Goal: Information Seeking & Learning: Learn about a topic

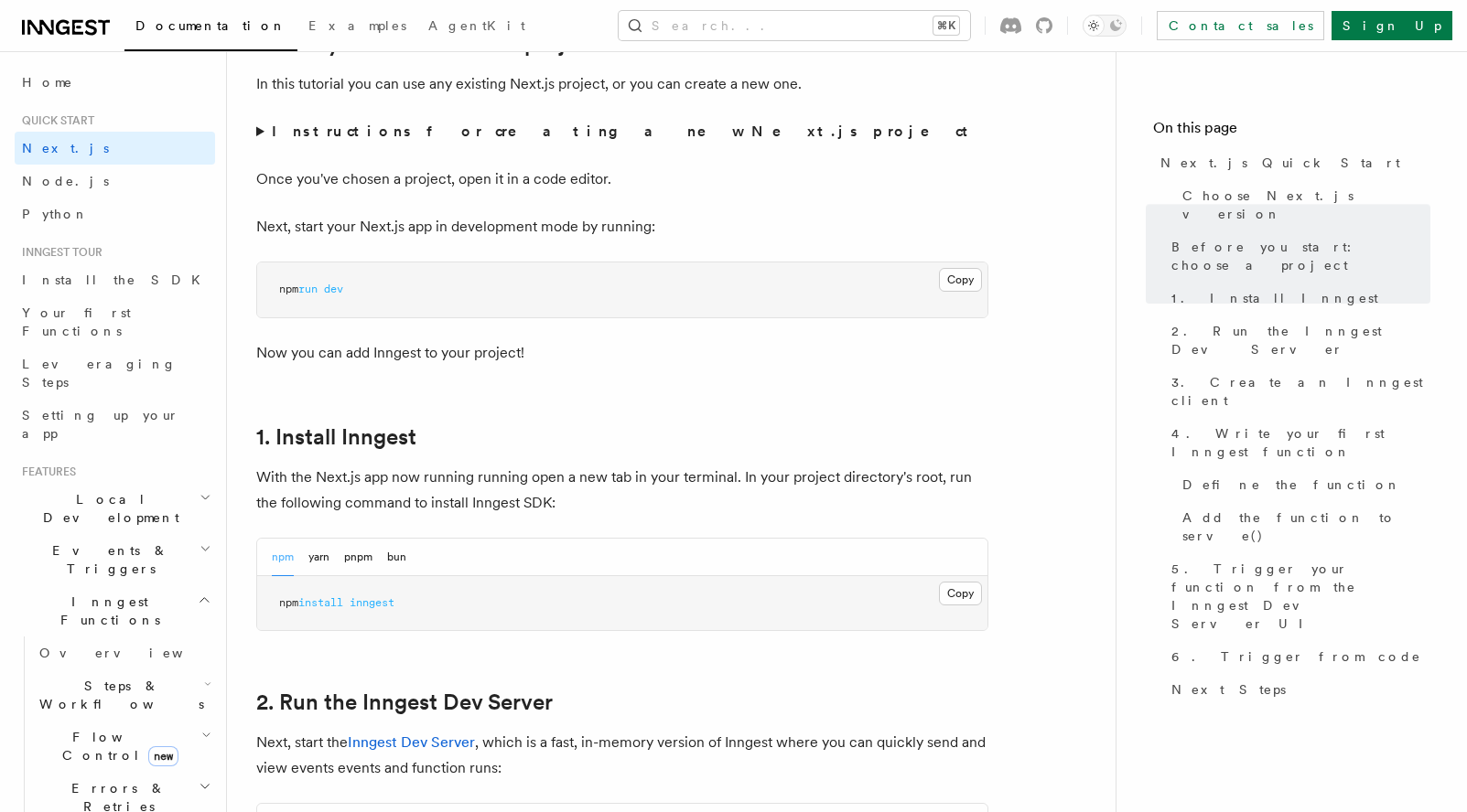
scroll to position [672, 0]
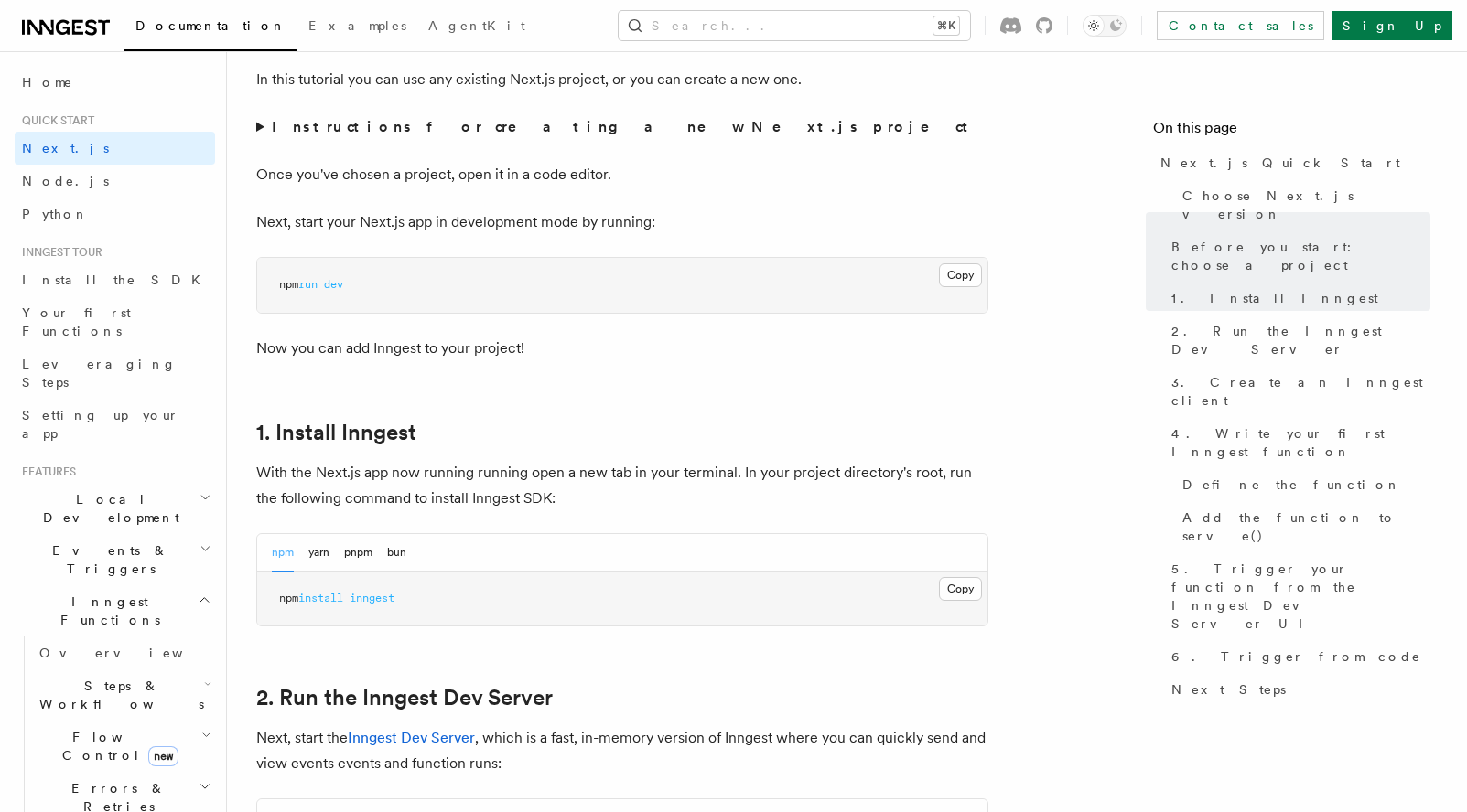
click at [201, 728] on icon "button" at bounding box center [206, 735] width 10 height 15
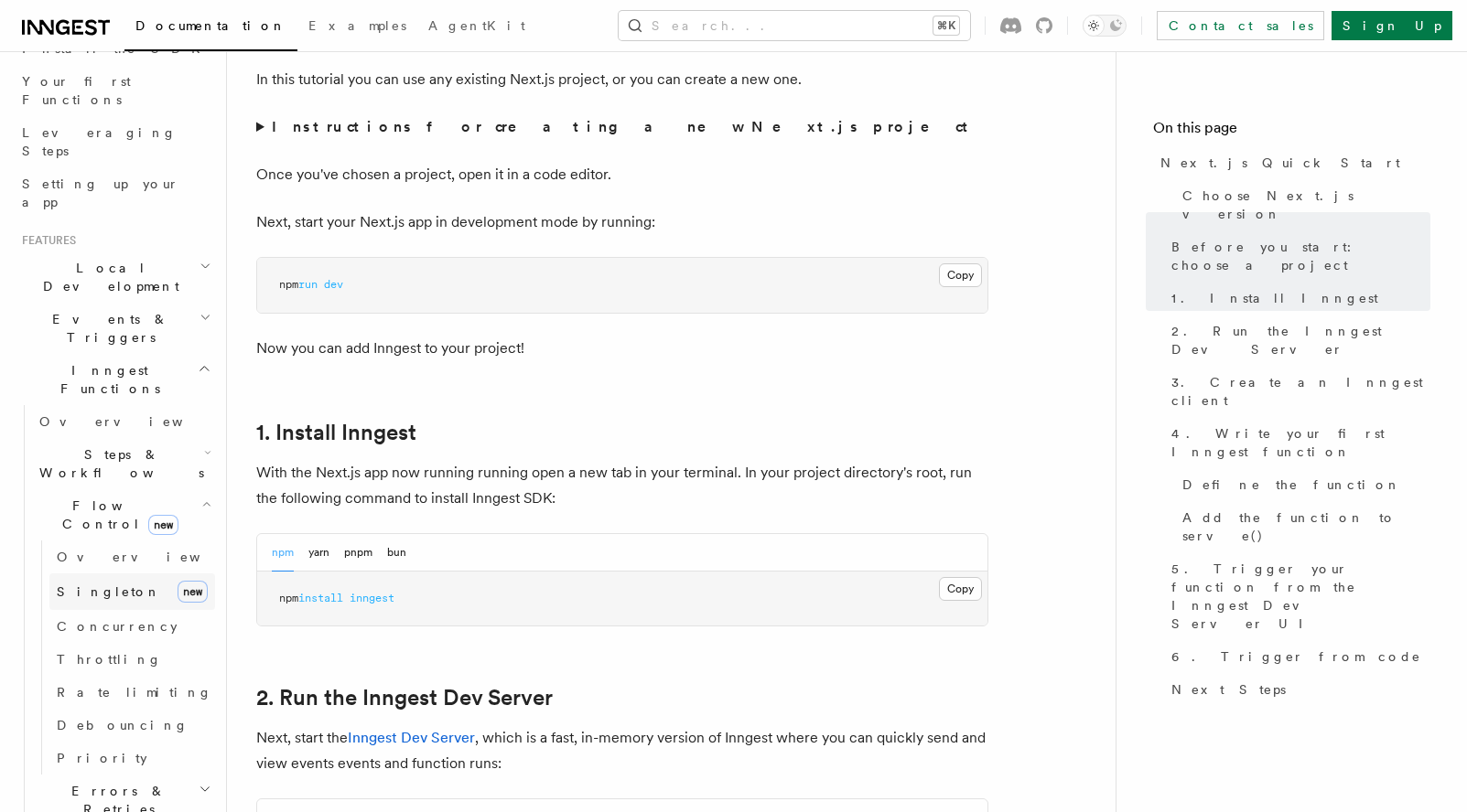
scroll to position [234, 0]
click at [203, 494] on icon "button" at bounding box center [206, 501] width 10 height 15
click at [203, 695] on icon "button" at bounding box center [204, 702] width 15 height 15
click at [87, 730] on span "Overview" at bounding box center [134, 737] width 188 height 15
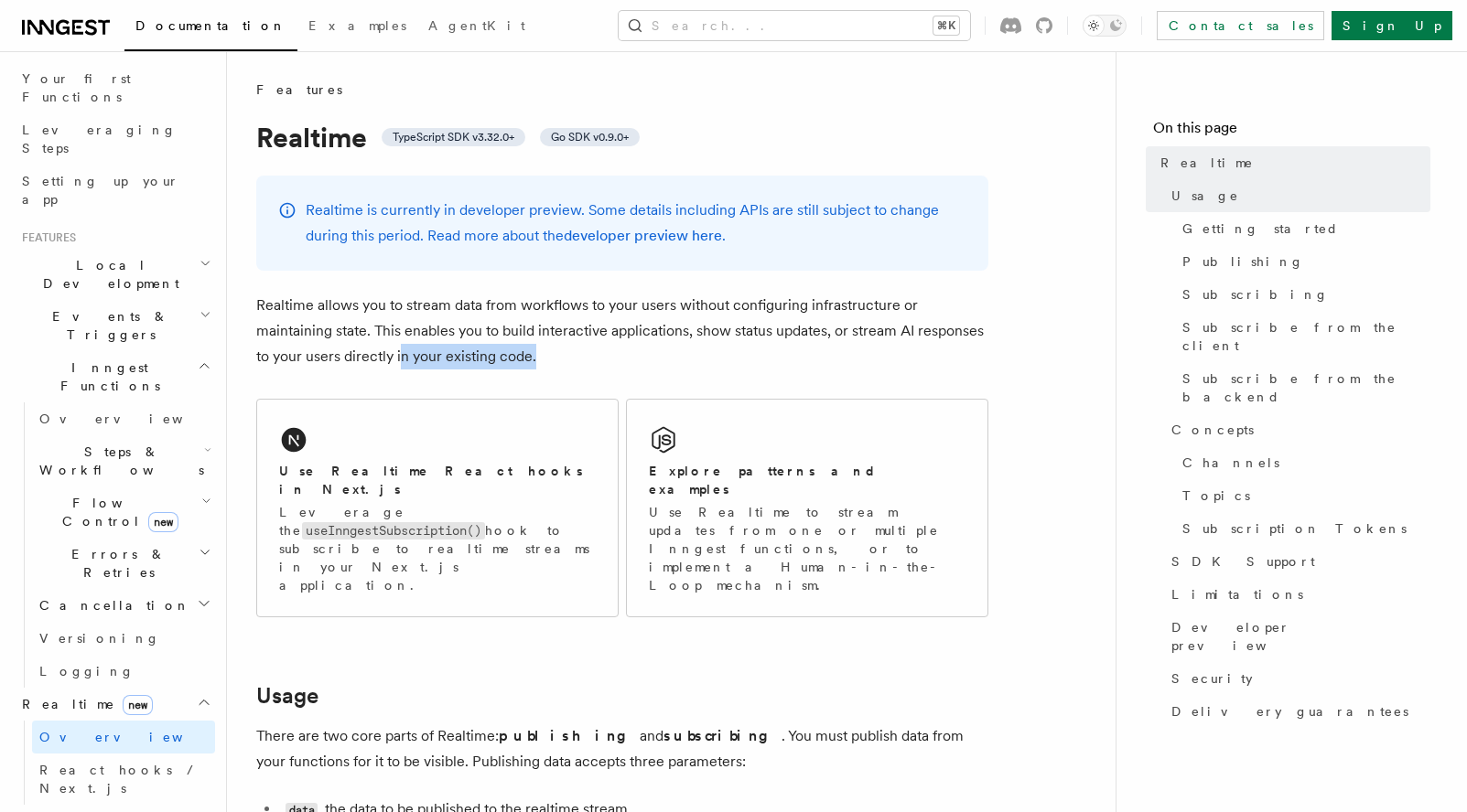
drag, startPoint x: 552, startPoint y: 364, endPoint x: 403, endPoint y: 349, distance: 149.8
click at [403, 349] on p "Realtime allows you to stream data from workflows to your users without configu…" at bounding box center [621, 330] width 732 height 77
click at [595, 333] on p "Realtime allows you to stream data from workflows to your users without configu…" at bounding box center [621, 330] width 732 height 77
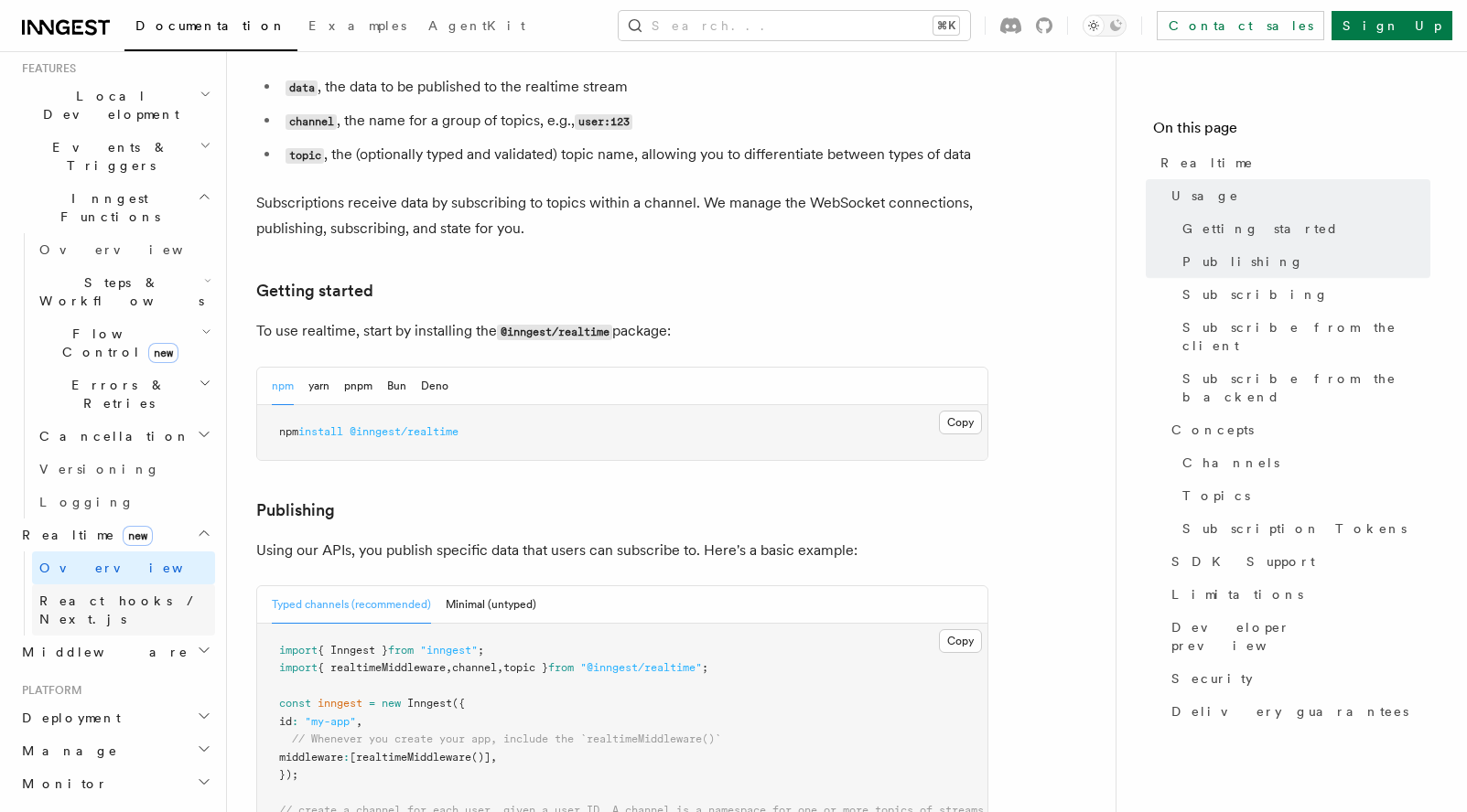
scroll to position [417, 0]
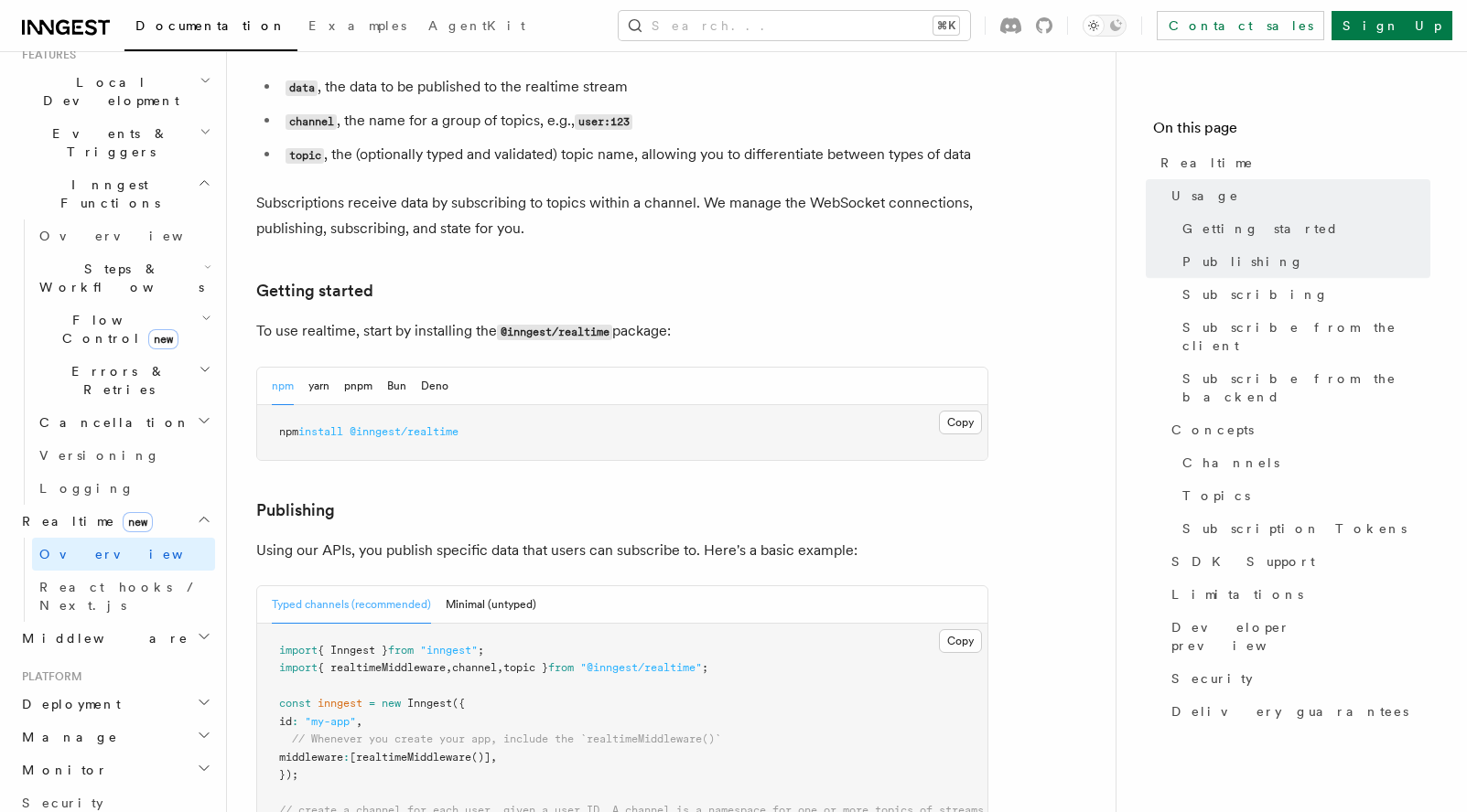
click at [207, 629] on icon "button" at bounding box center [204, 637] width 15 height 15
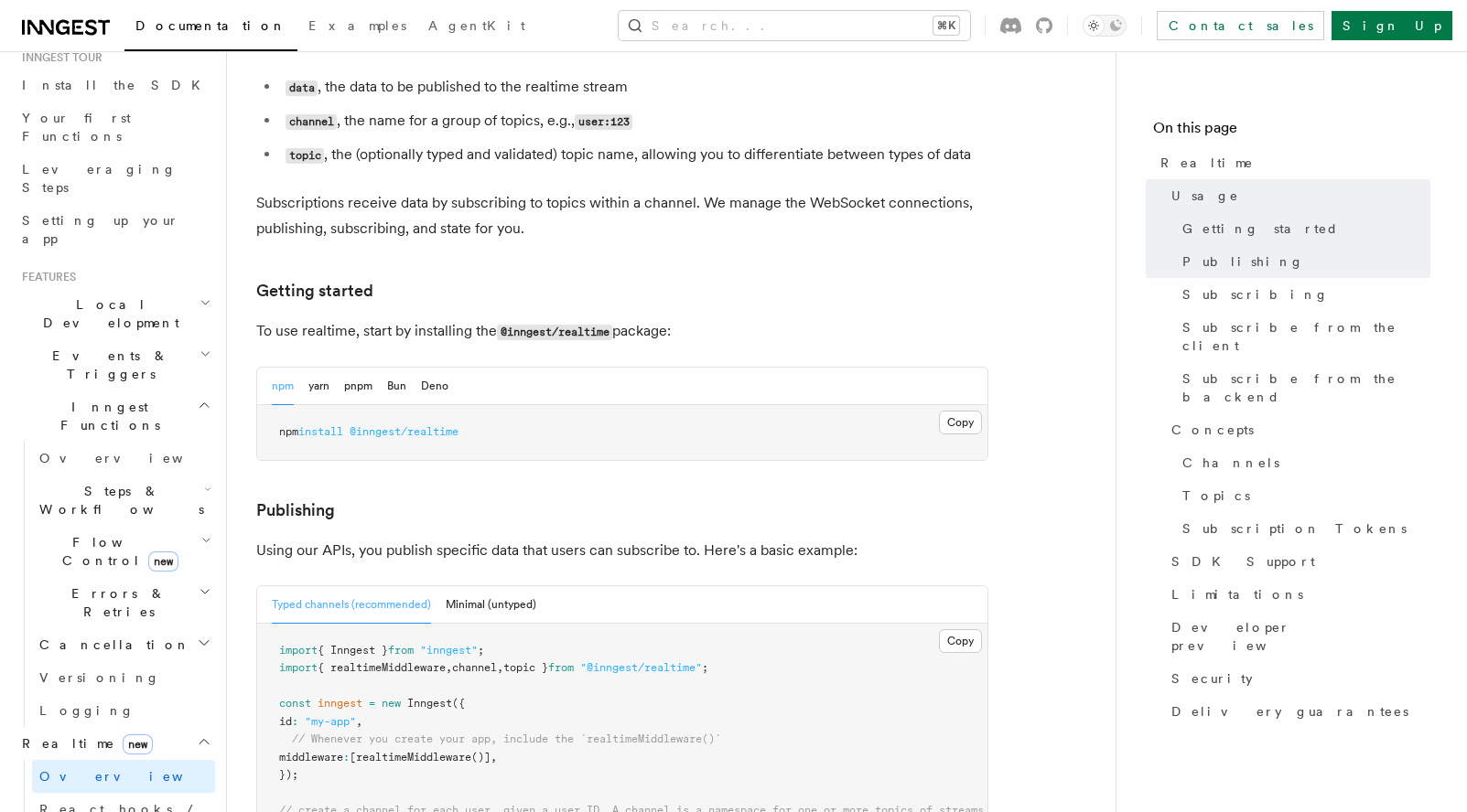
scroll to position [184, 0]
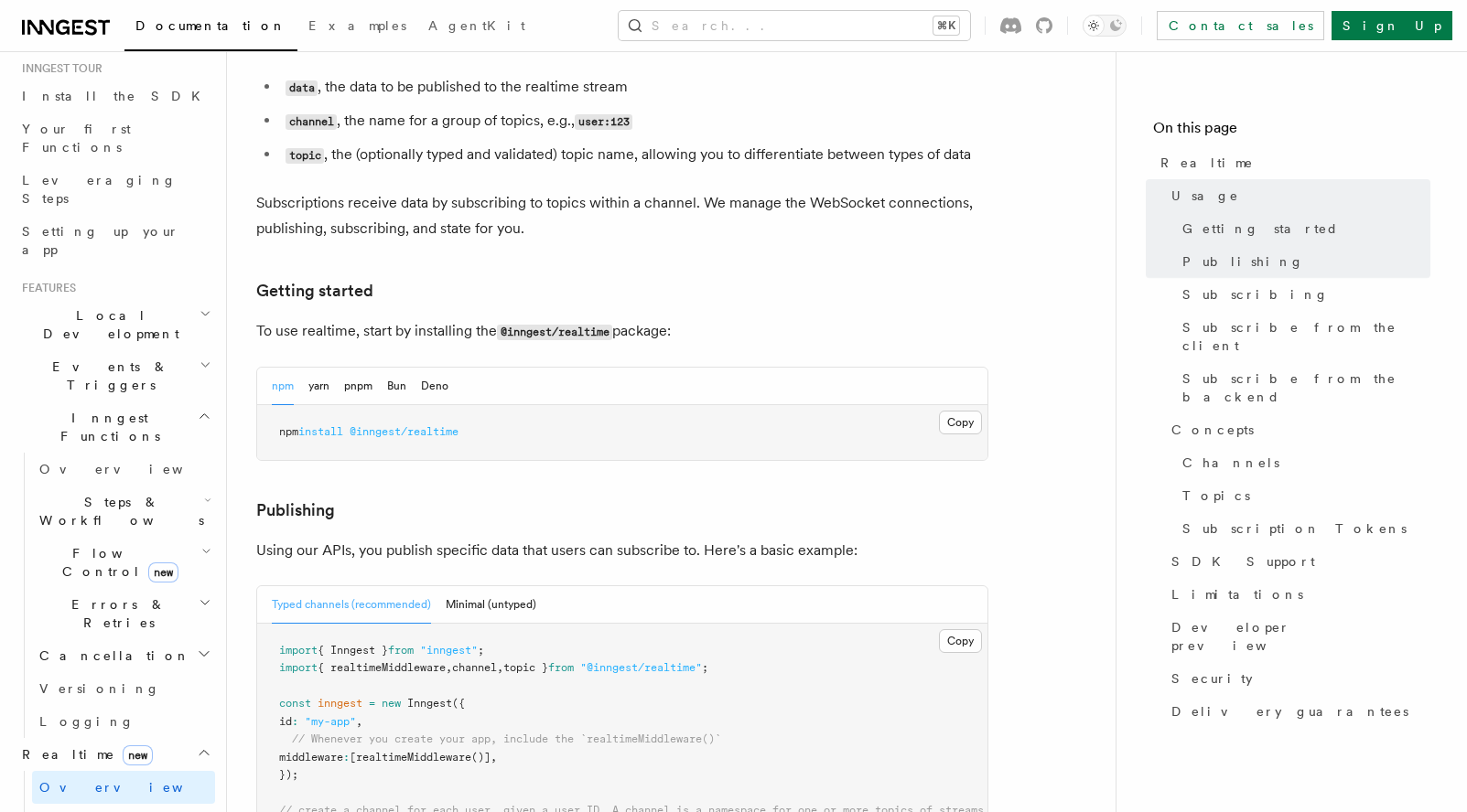
click at [157, 485] on h2 "Steps & Workflows" at bounding box center [124, 510] width 183 height 51
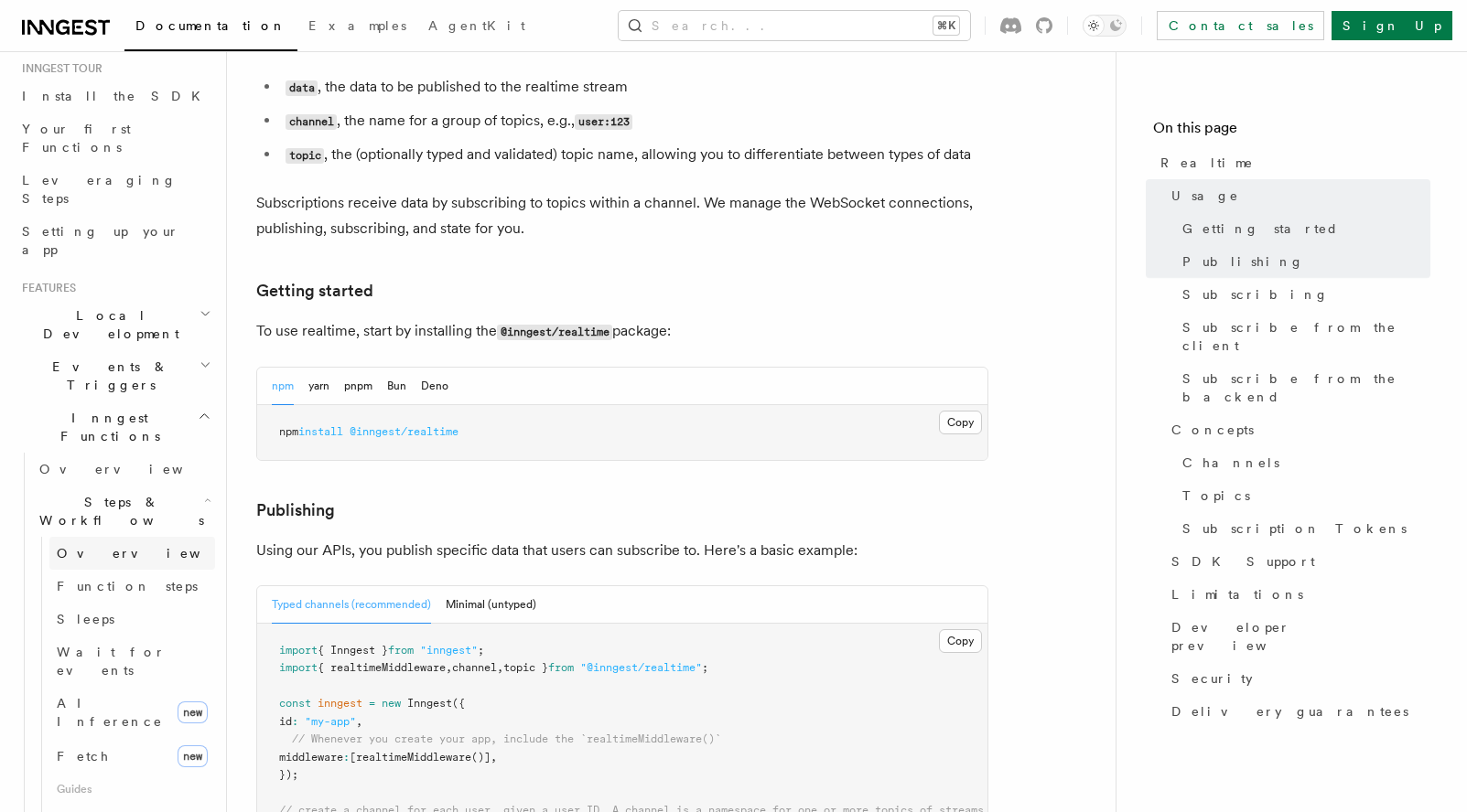
click at [107, 544] on span "Overview" at bounding box center [150, 554] width 188 height 18
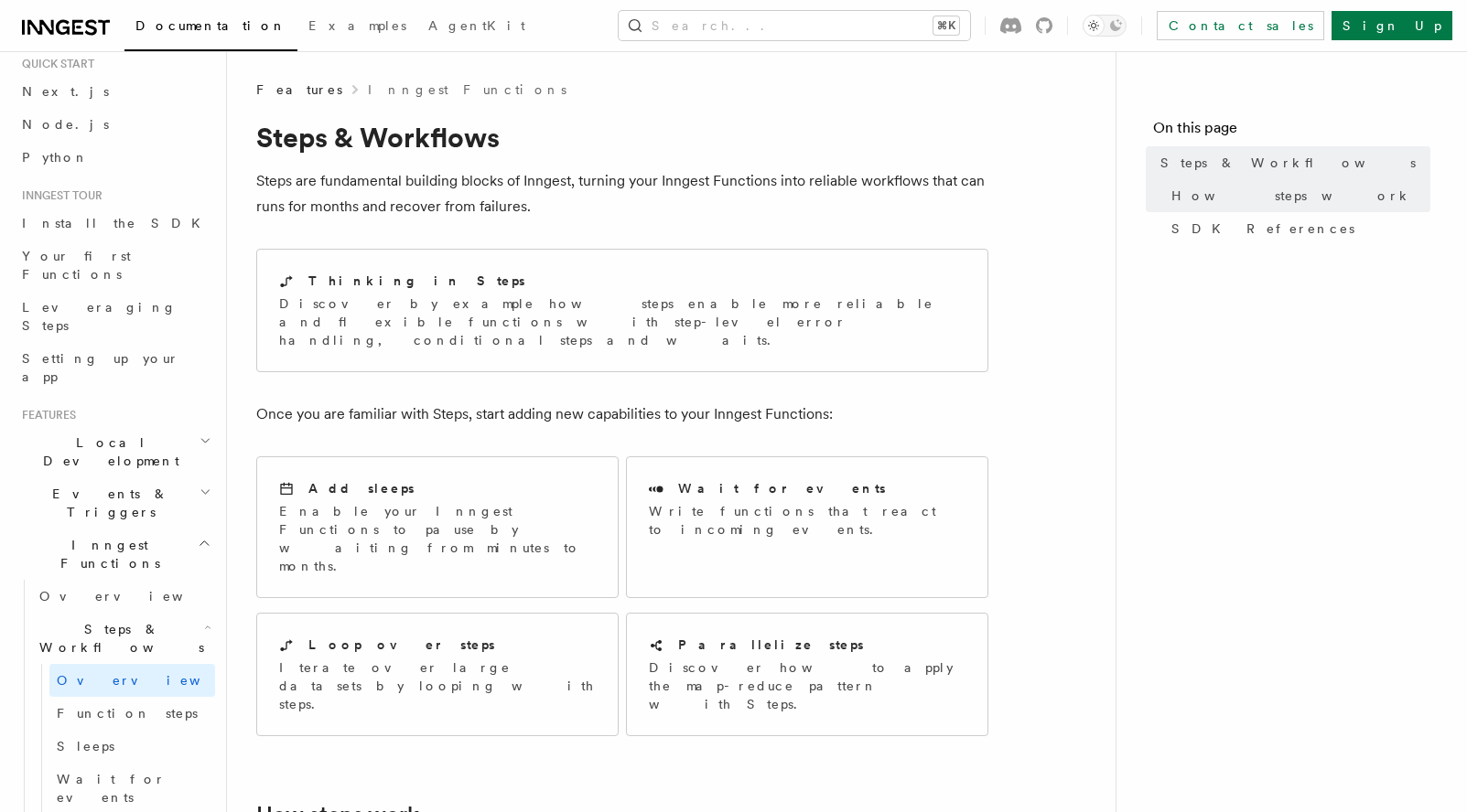
scroll to position [50, 0]
click at [136, 713] on span "Function steps" at bounding box center [126, 721] width 141 height 15
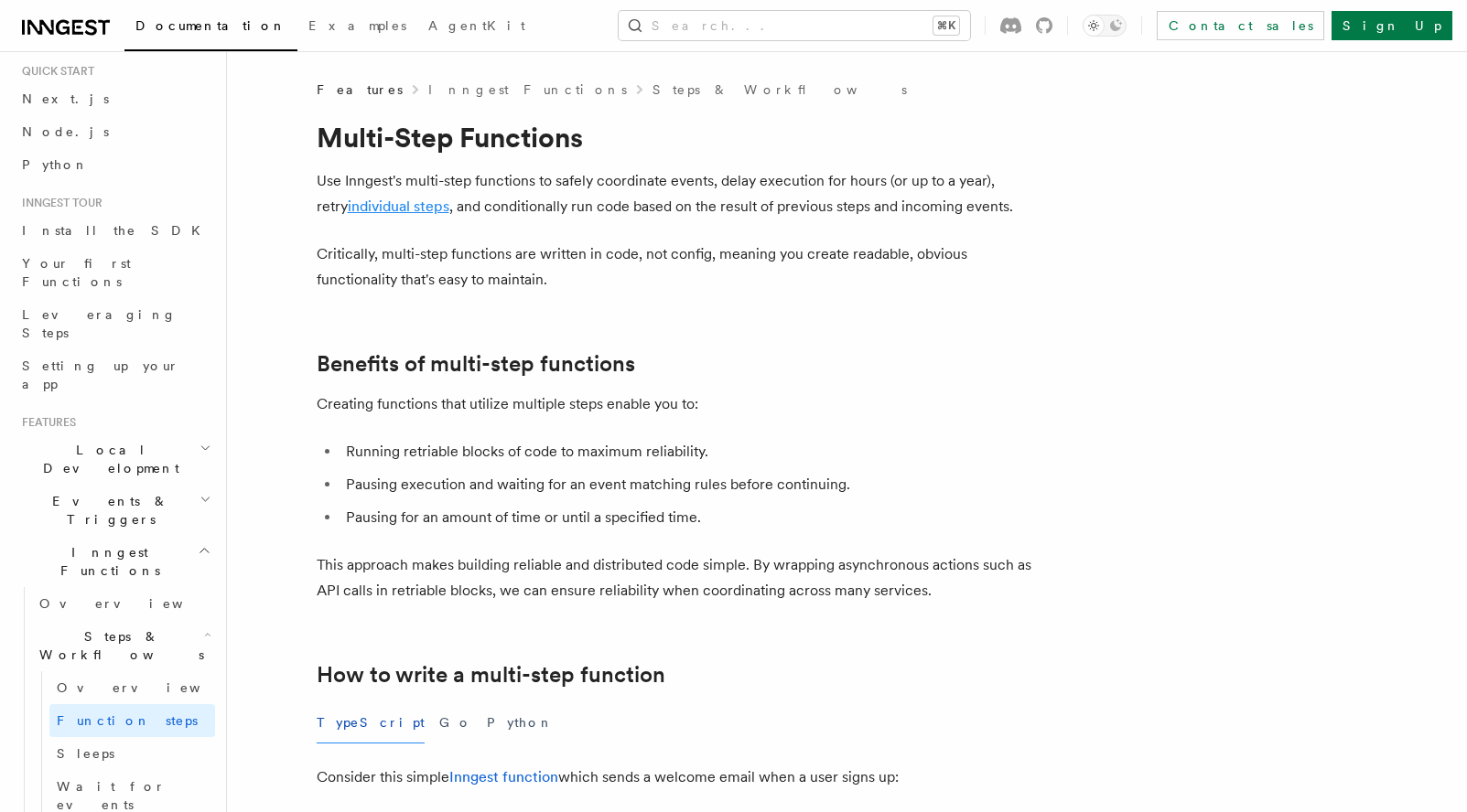
click at [391, 209] on link "individual steps" at bounding box center [399, 206] width 102 height 18
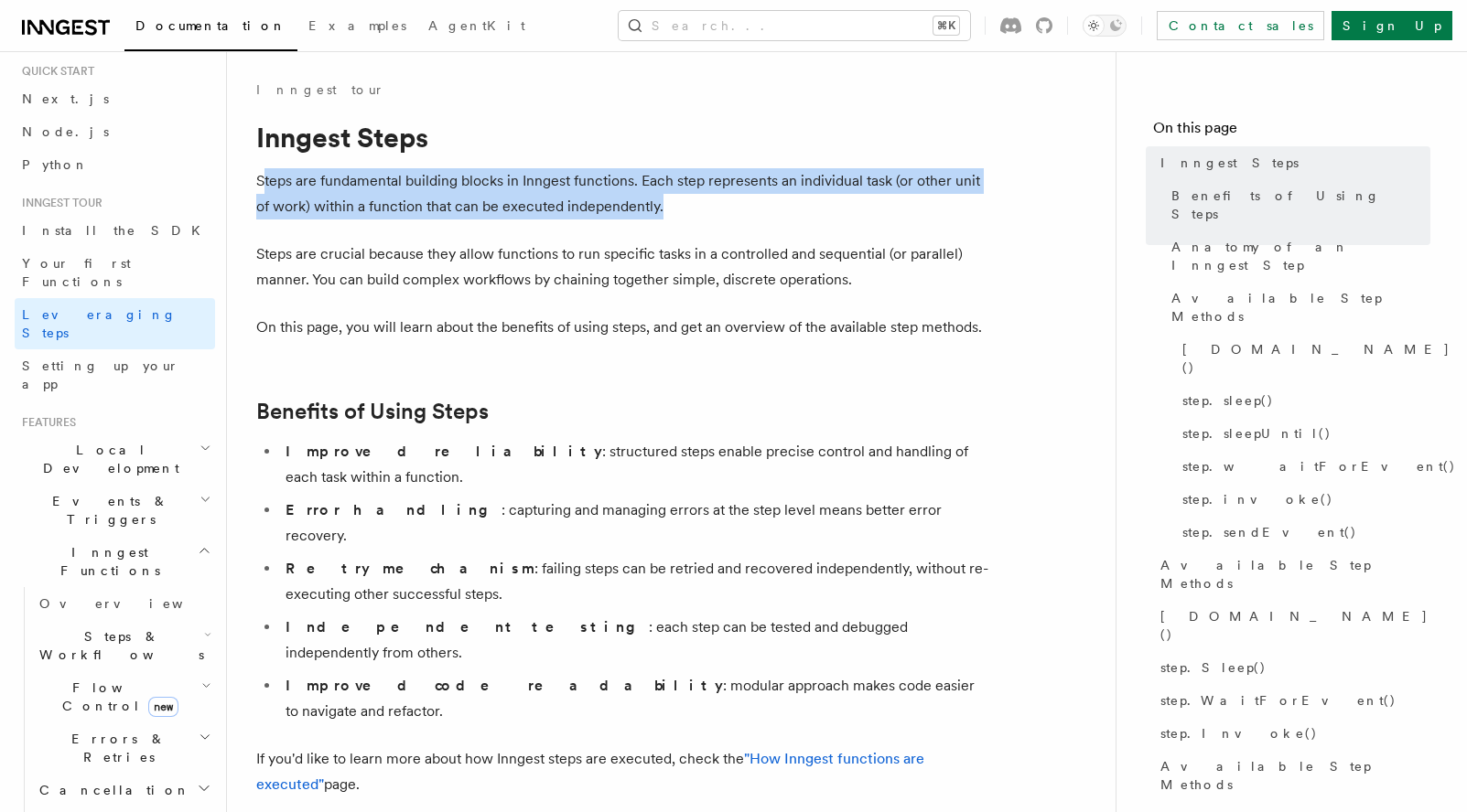
drag, startPoint x: 261, startPoint y: 185, endPoint x: 663, endPoint y: 197, distance: 402.2
click at [663, 197] on p "Steps are fundamental building blocks in Inngest functions. Each step represent…" at bounding box center [621, 193] width 732 height 51
click at [585, 205] on p "Steps are fundamental building blocks in Inngest functions. Each step represent…" at bounding box center [621, 193] width 732 height 51
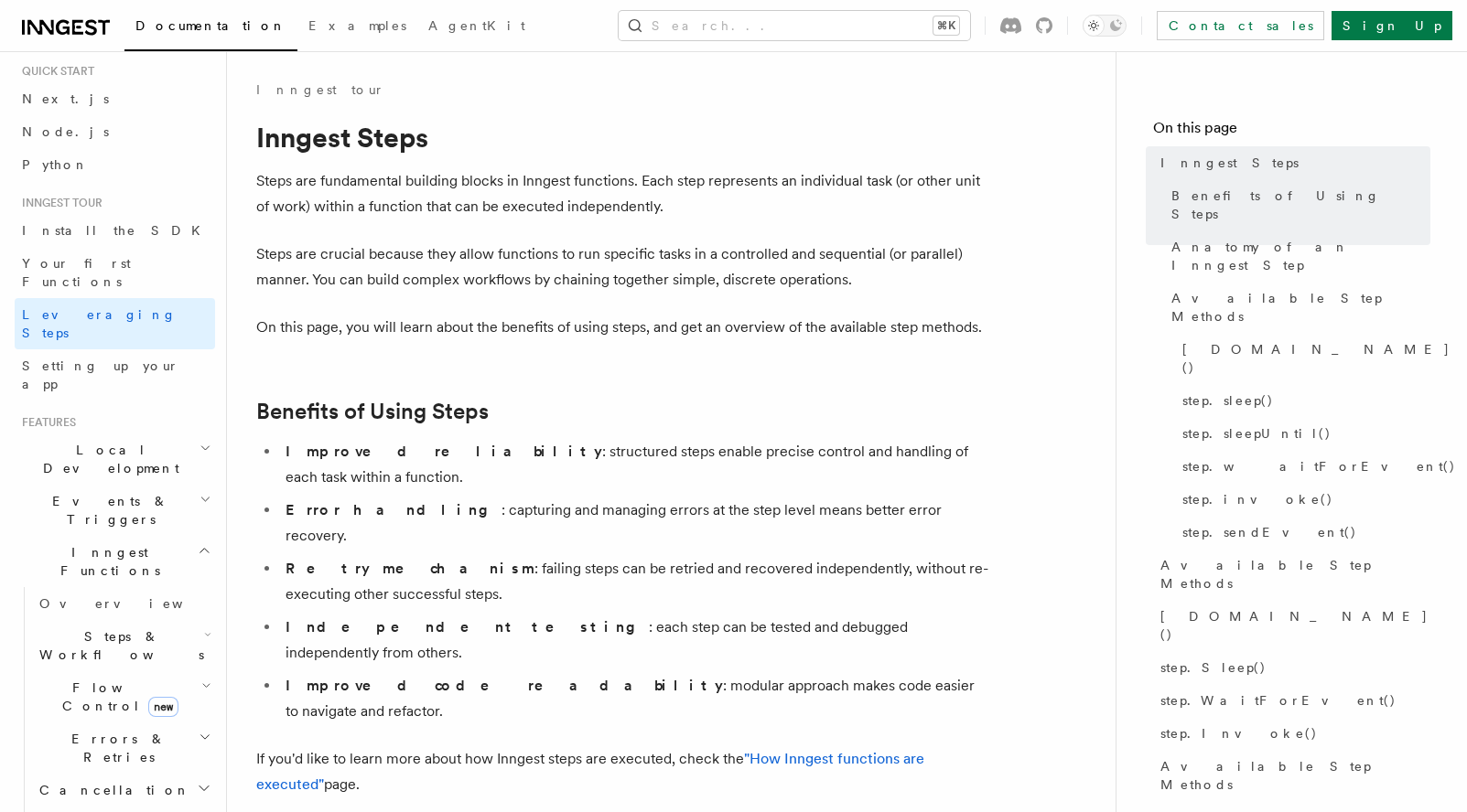
click at [585, 205] on p "Steps are fundamental building blocks in Inngest functions. Each step represent…" at bounding box center [621, 193] width 732 height 51
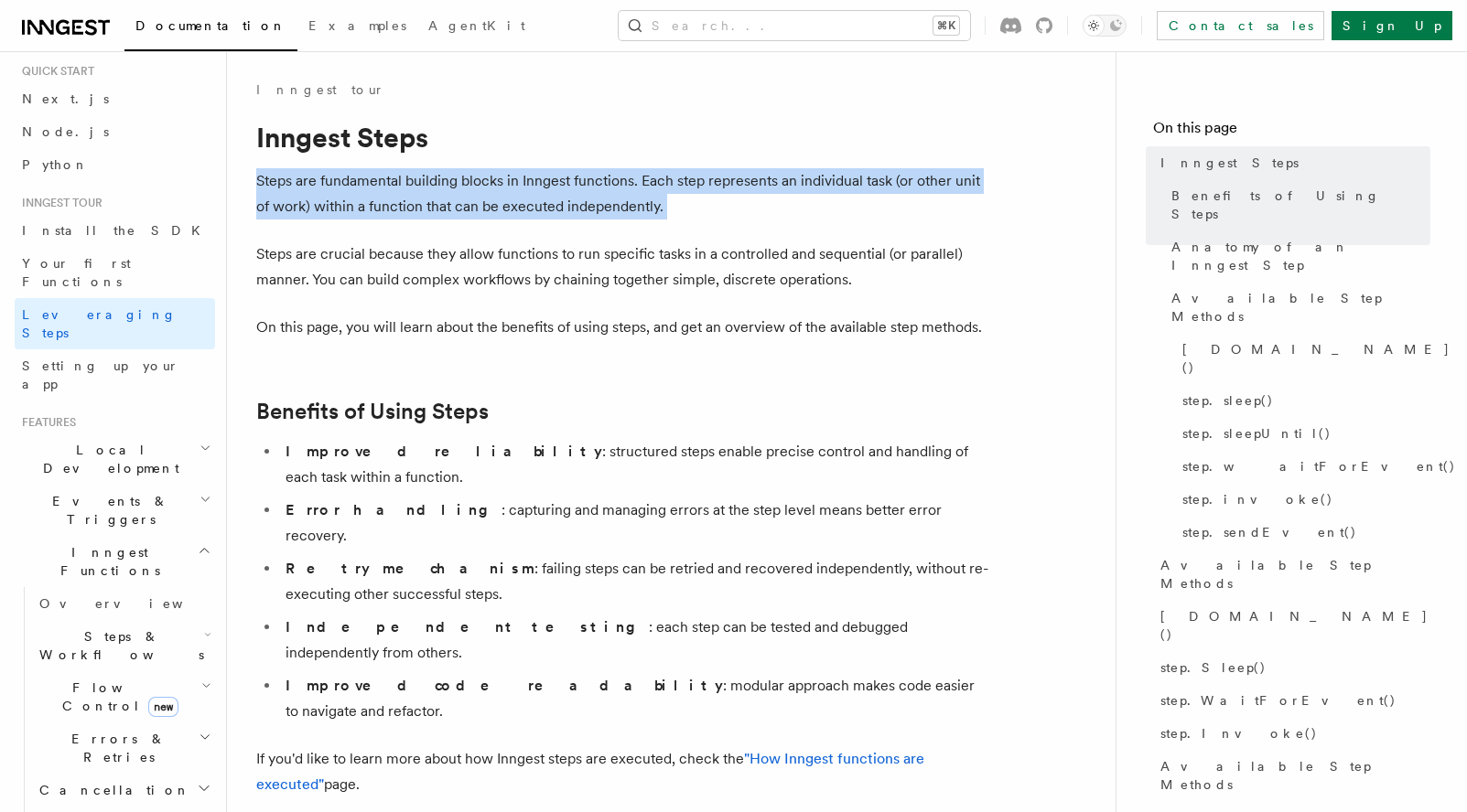
click at [480, 262] on p "Steps are crucial because they allow functions to run specific tasks in a contr…" at bounding box center [621, 267] width 732 height 51
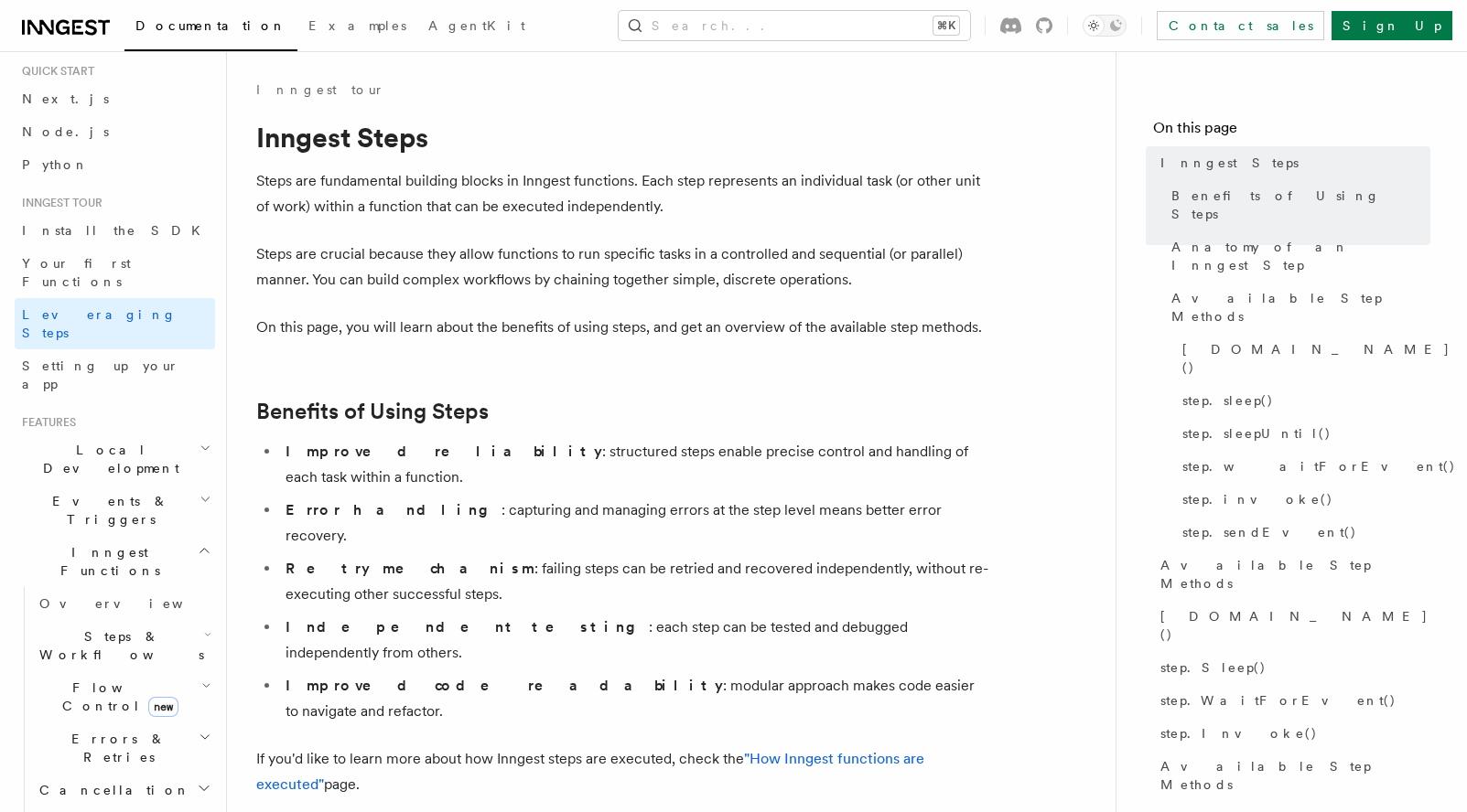
click at [480, 262] on p "Steps are crucial because they allow functions to run specific tasks in a contr…" at bounding box center [621, 267] width 732 height 51
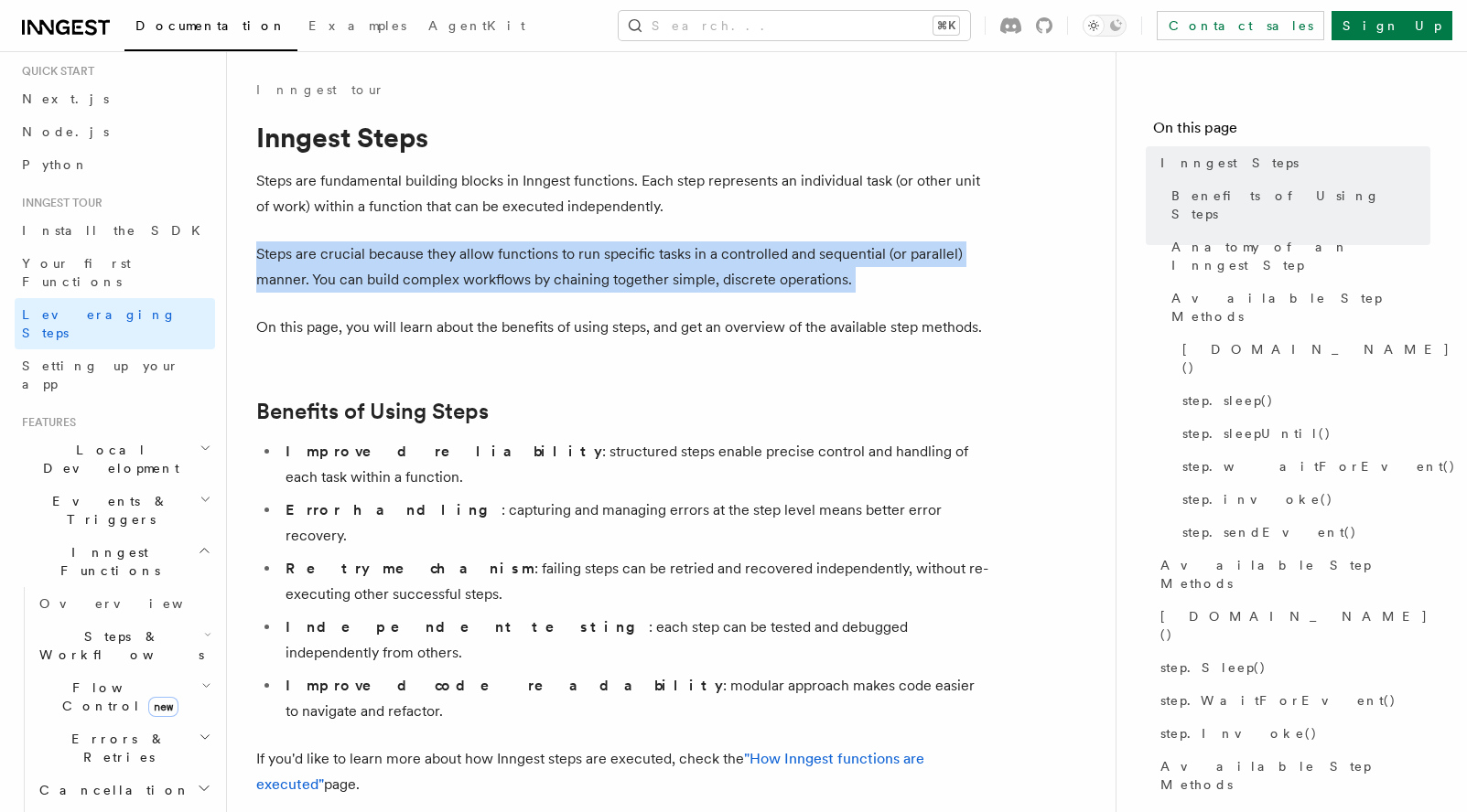
click at [516, 273] on p "Steps are crucial because they allow functions to run specific tasks in a contr…" at bounding box center [621, 267] width 732 height 51
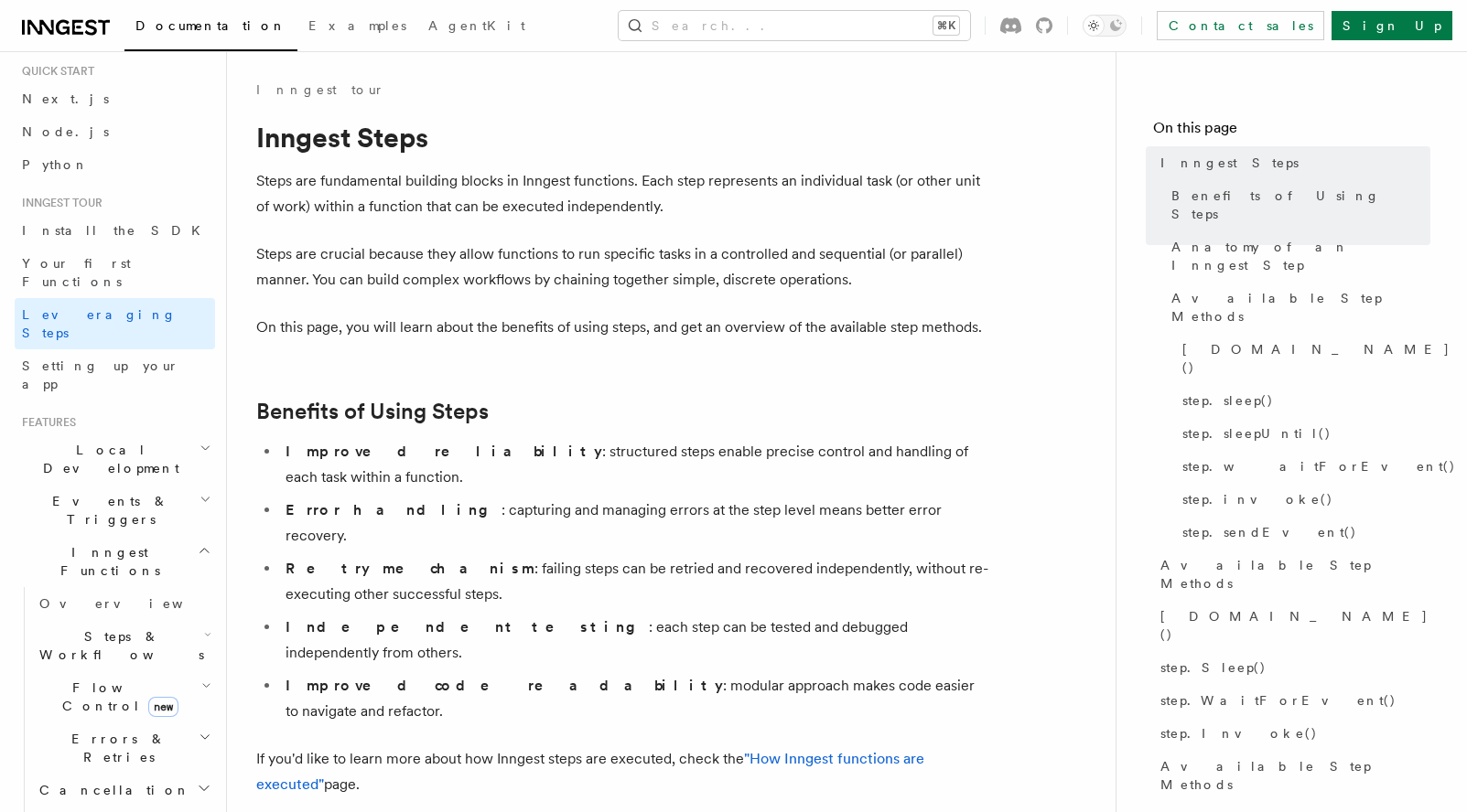
click at [516, 273] on p "Steps are crucial because they allow functions to run specific tasks in a contr…" at bounding box center [621, 267] width 732 height 51
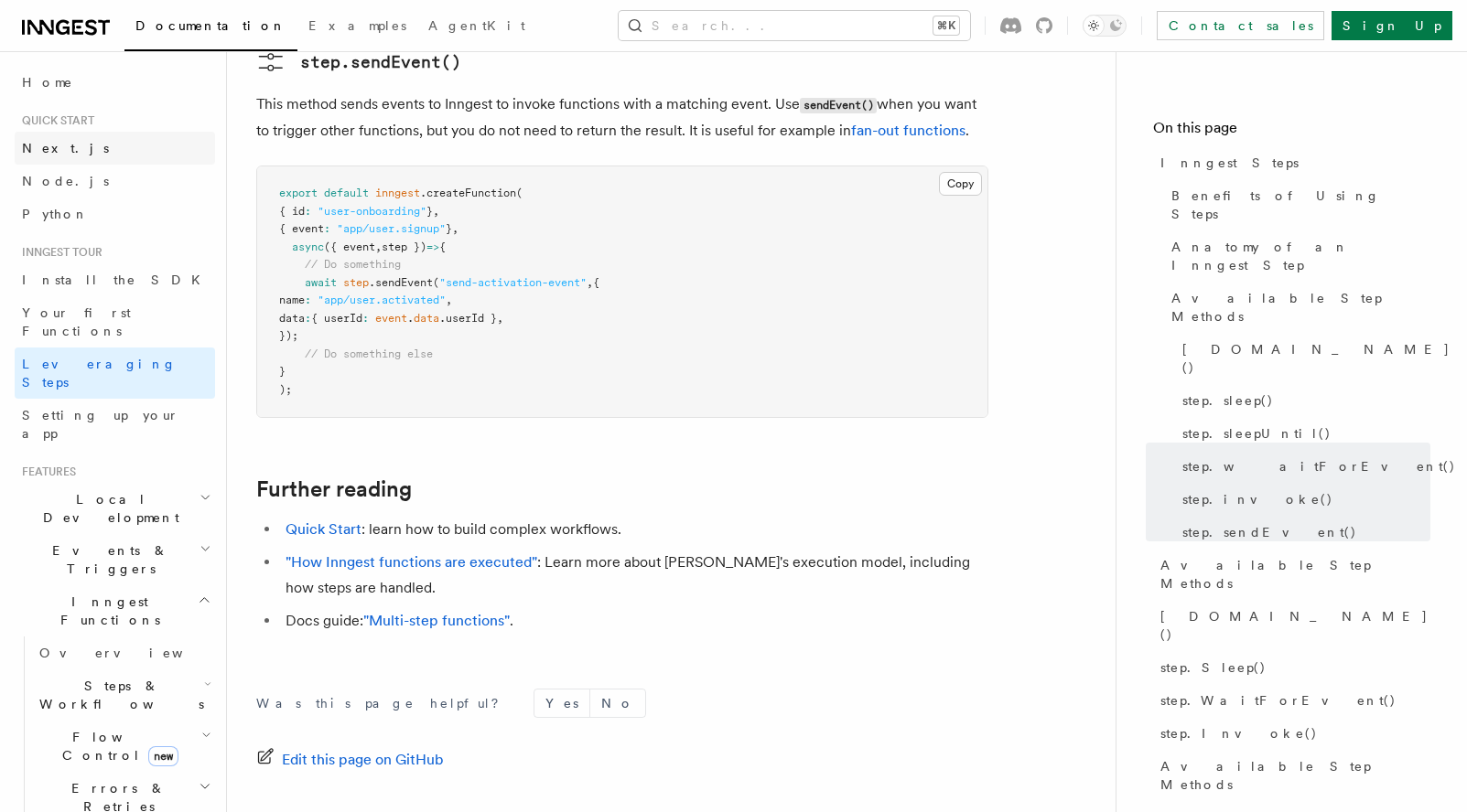
click at [51, 143] on span "Next.js" at bounding box center [66, 149] width 87 height 15
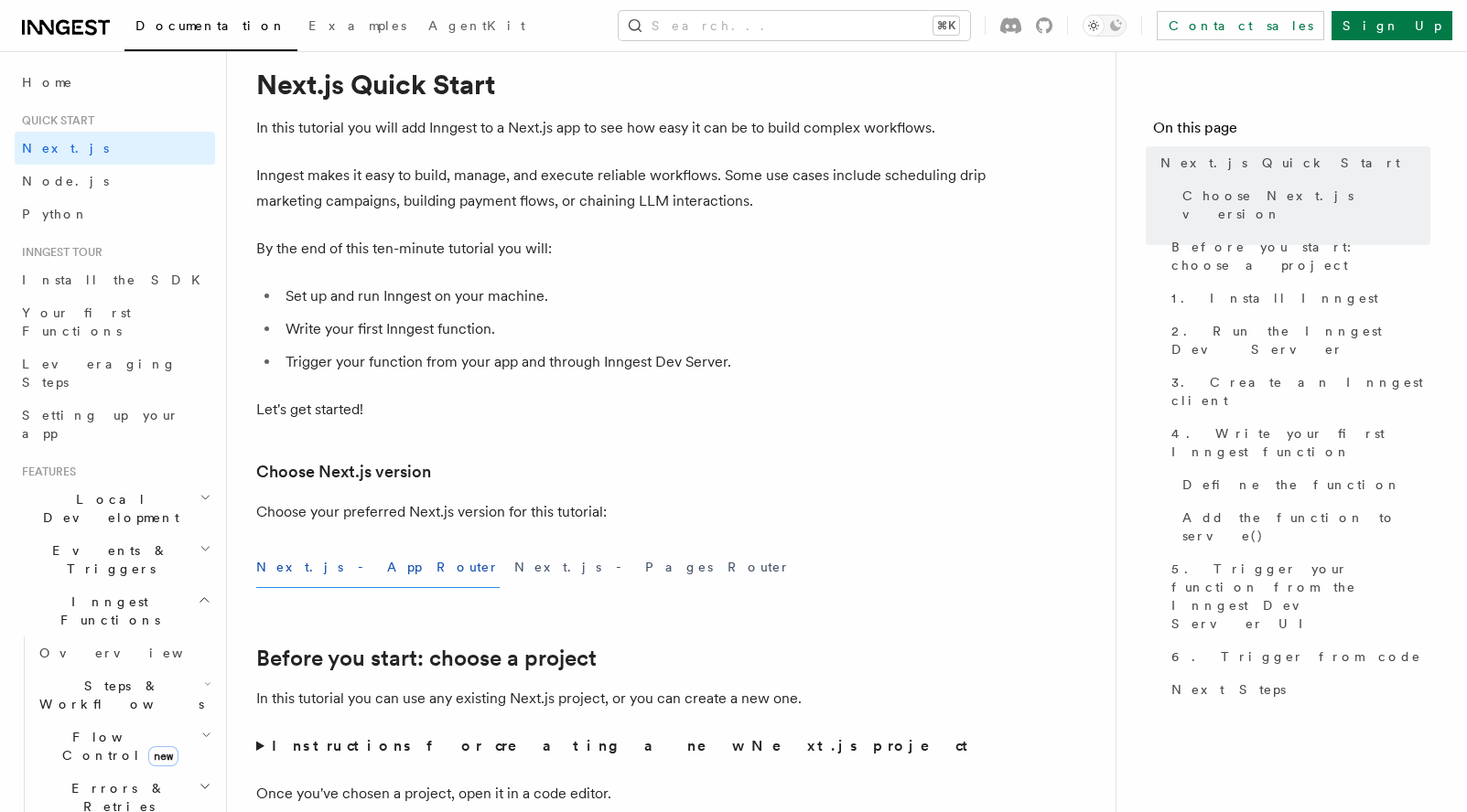
scroll to position [51, 0]
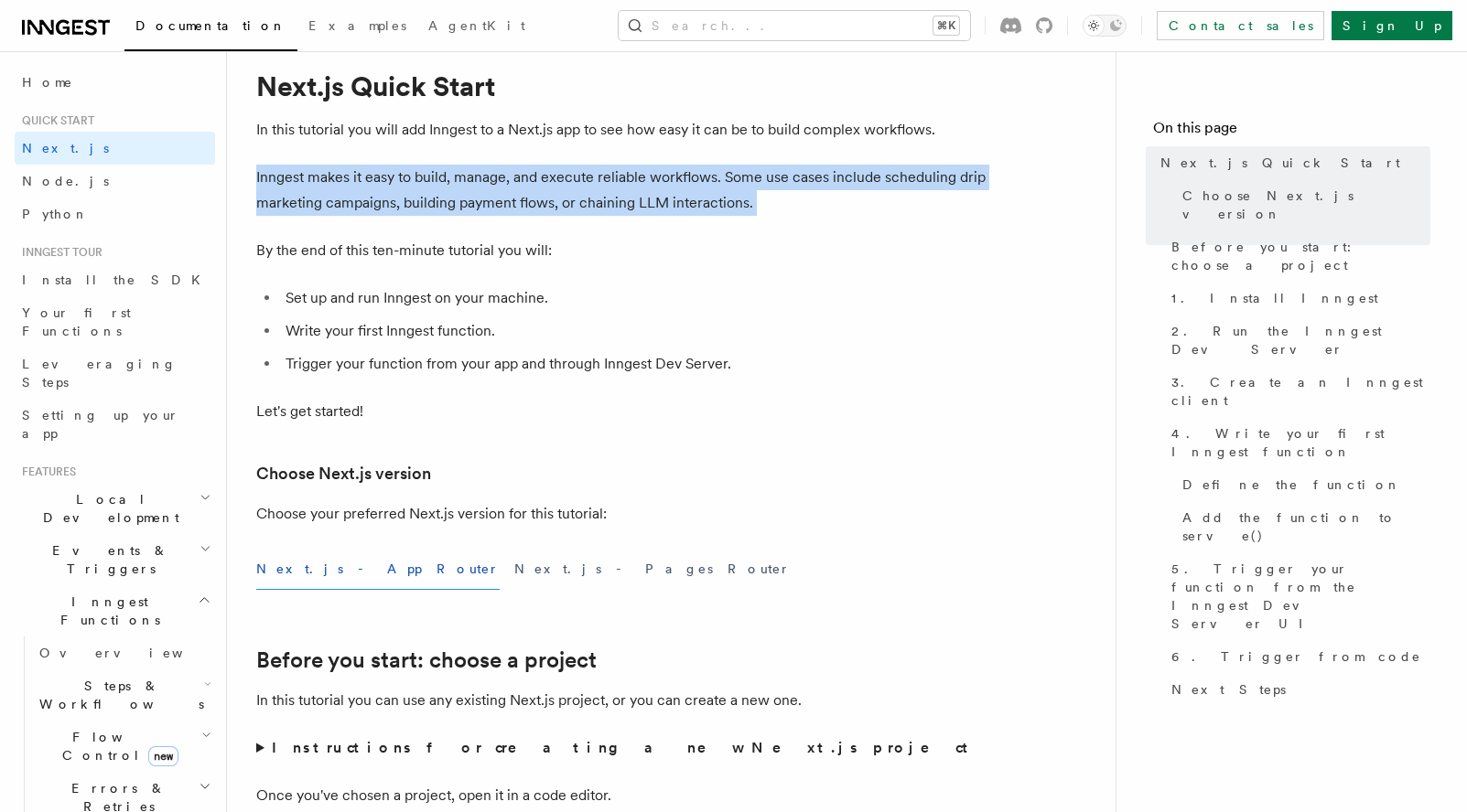
drag, startPoint x: 255, startPoint y: 179, endPoint x: 682, endPoint y: 221, distance: 429.1
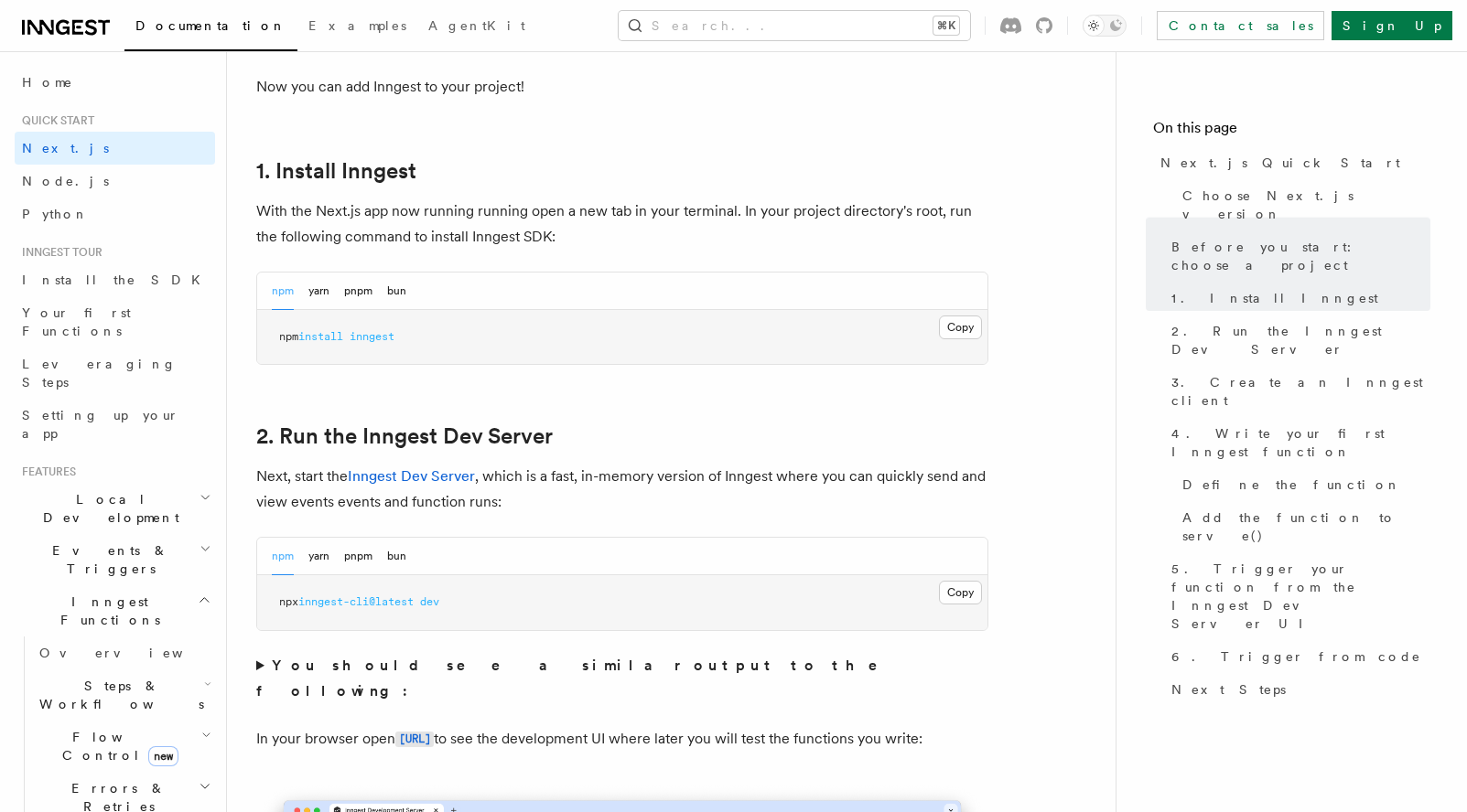
scroll to position [936, 0]
click at [957, 330] on button "Copy Copied" at bounding box center [960, 326] width 43 height 24
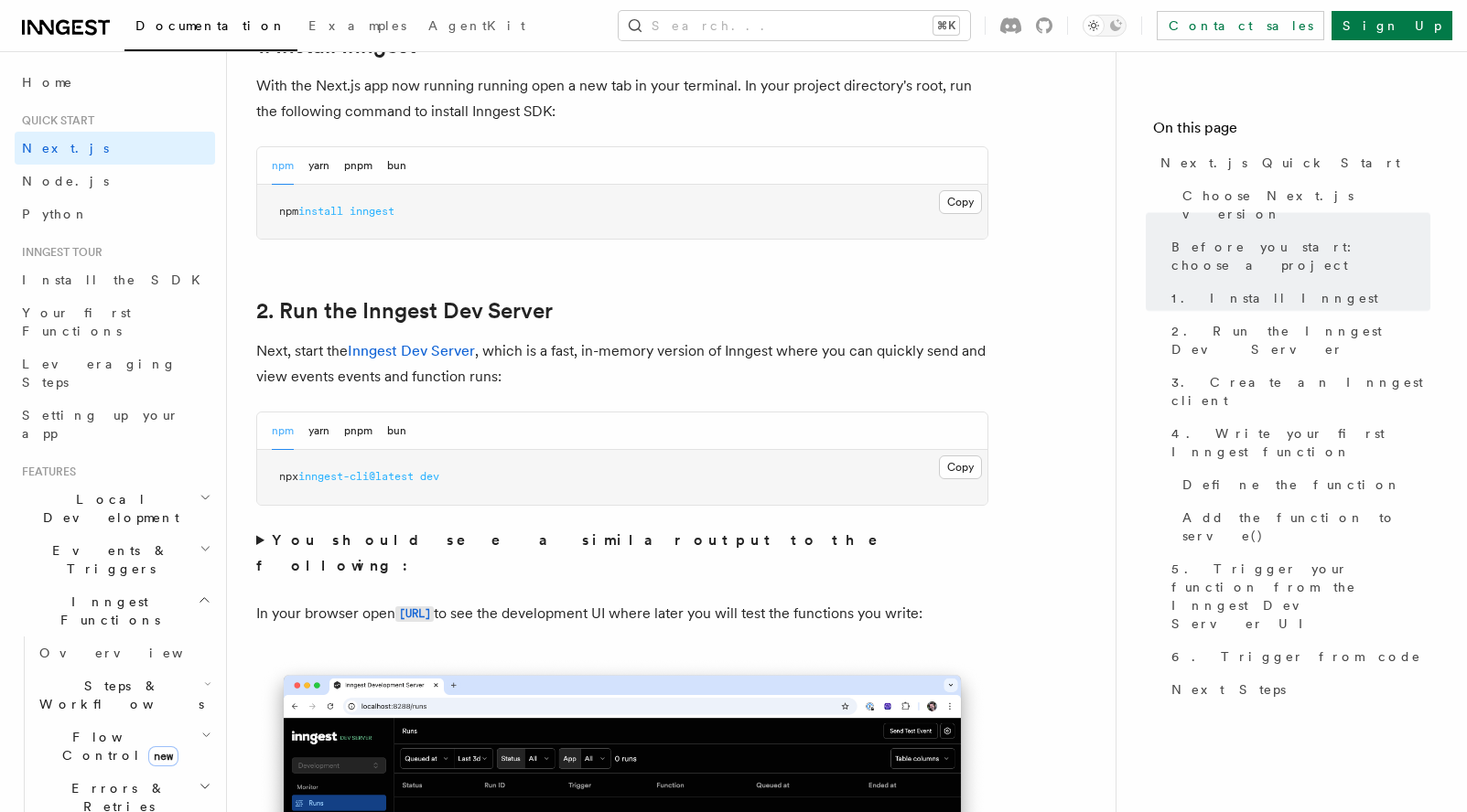
scroll to position [1064, 0]
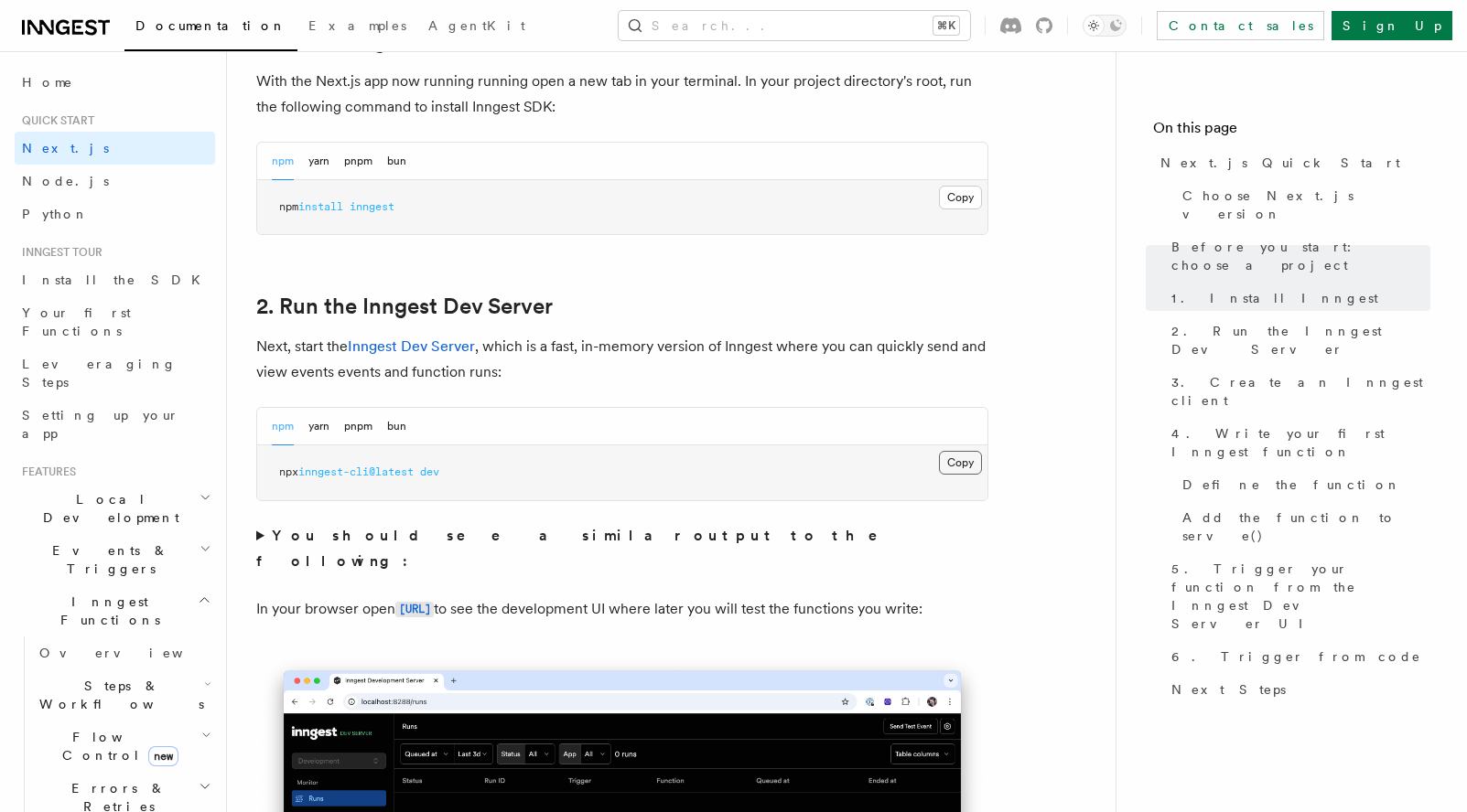
click at [961, 462] on button "Copy Copied" at bounding box center [960, 463] width 43 height 24
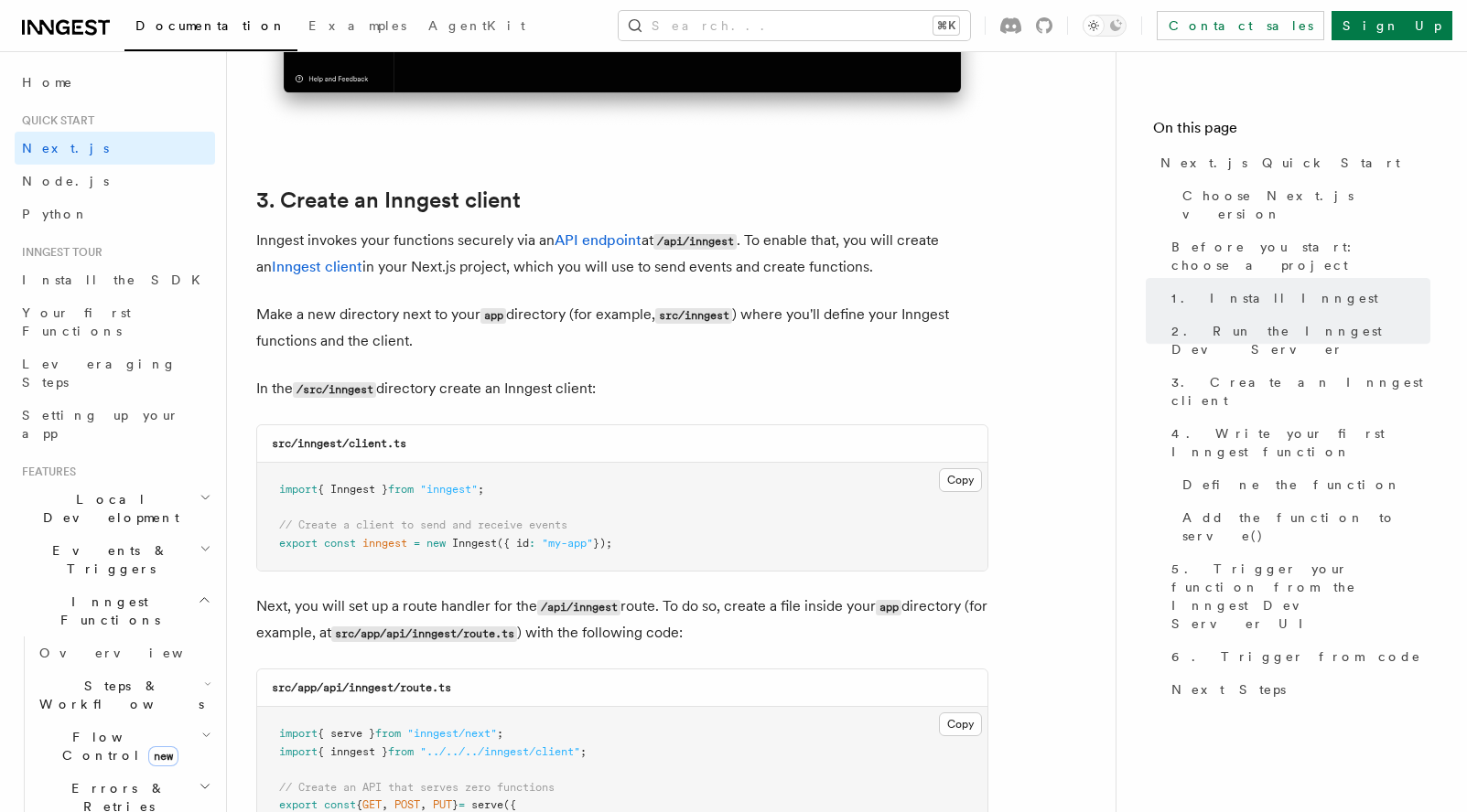
scroll to position [2048, 0]
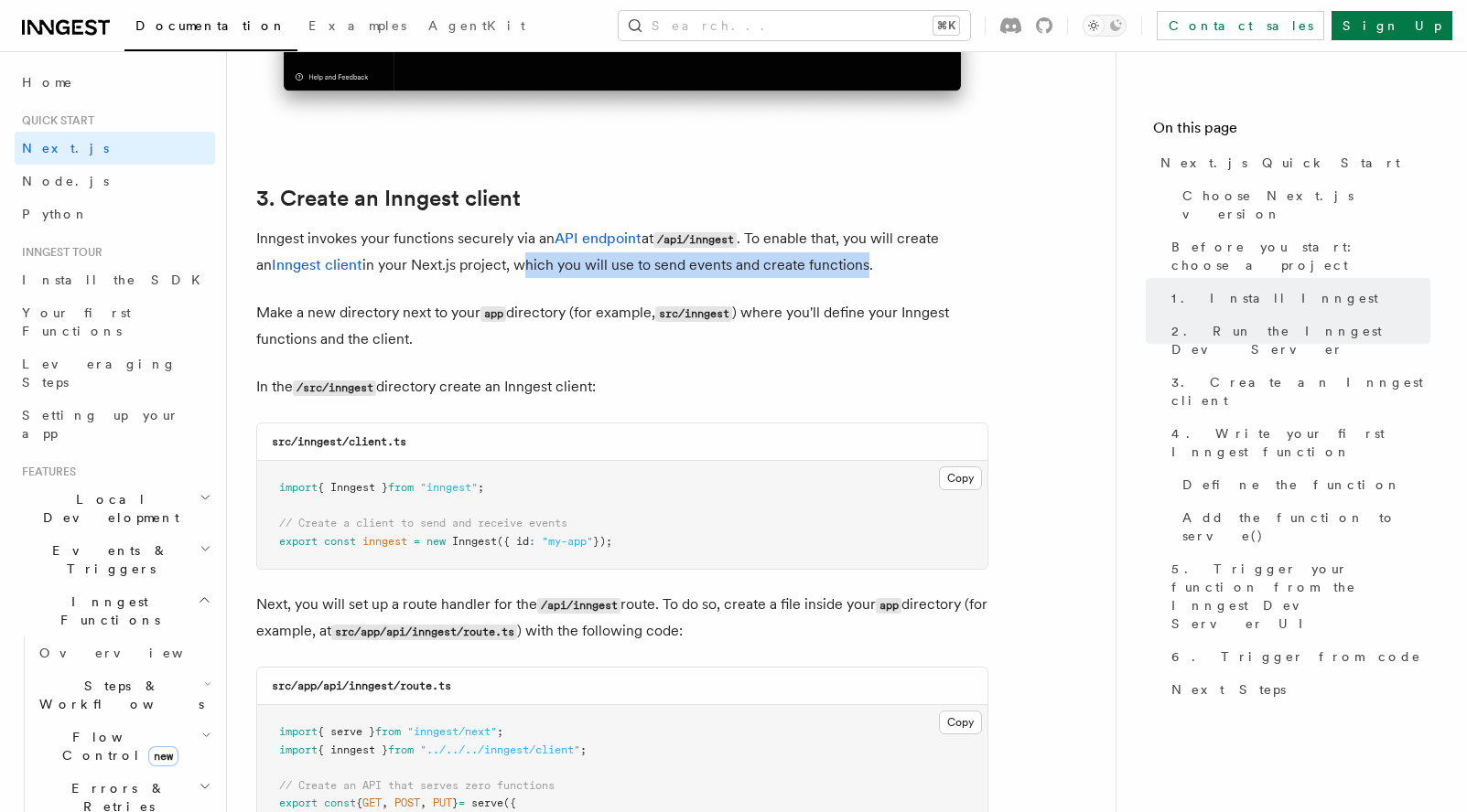
drag, startPoint x: 842, startPoint y: 269, endPoint x: 496, endPoint y: 261, distance: 346.1
click at [496, 261] on p "Inngest invokes your functions securely via an API endpoint at /api/inngest . T…" at bounding box center [621, 252] width 732 height 52
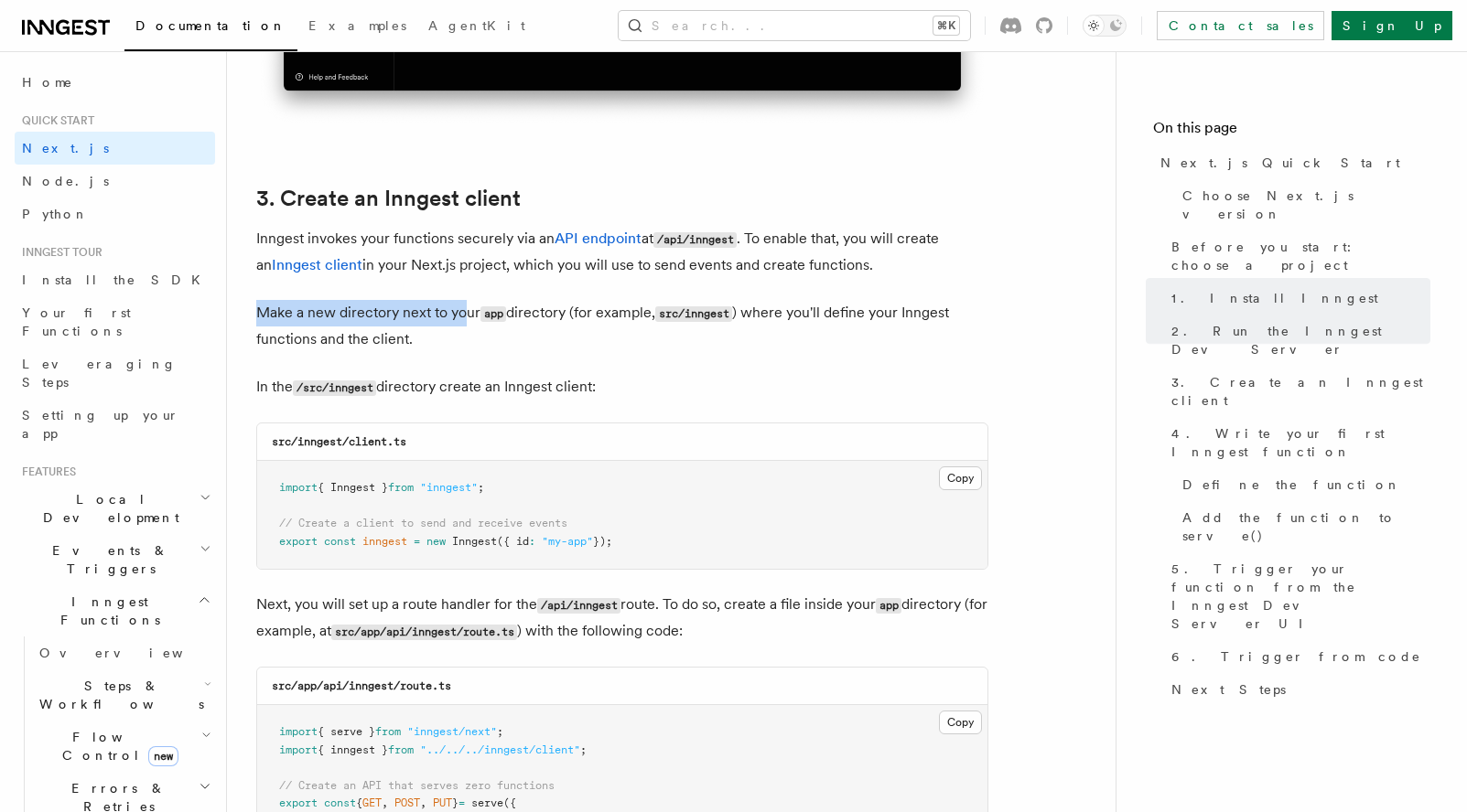
drag, startPoint x: 260, startPoint y: 317, endPoint x: 466, endPoint y: 316, distance: 206.0
click at [466, 316] on p "Make a new directory next to your app directory (for example, src/inngest ) whe…" at bounding box center [621, 326] width 732 height 52
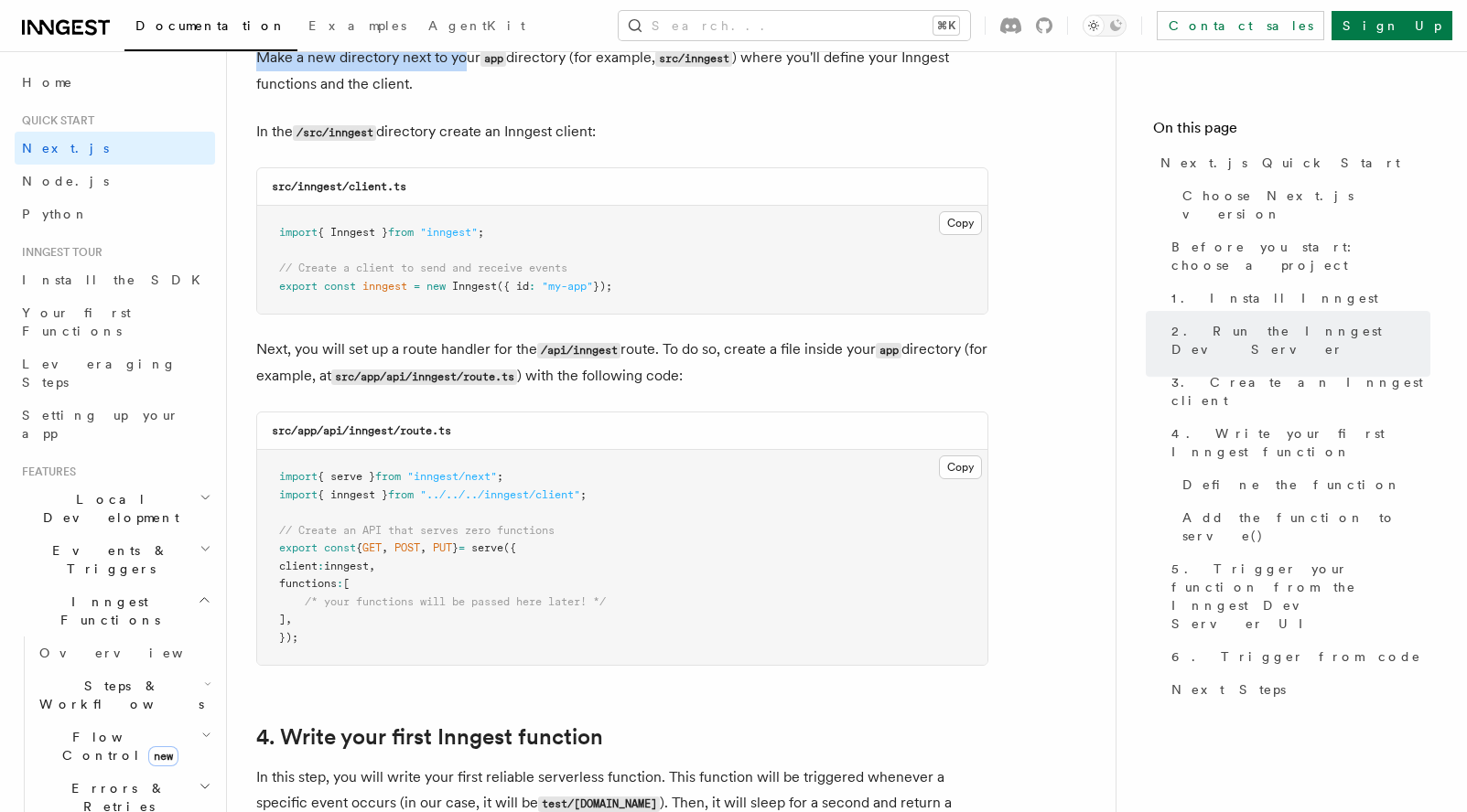
scroll to position [2304, 0]
drag, startPoint x: 259, startPoint y: 351, endPoint x: 451, endPoint y: 346, distance: 192.1
click at [451, 346] on p "Next, you will set up a route handler for the /api/inngest route. To do so, cre…" at bounding box center [621, 361] width 732 height 53
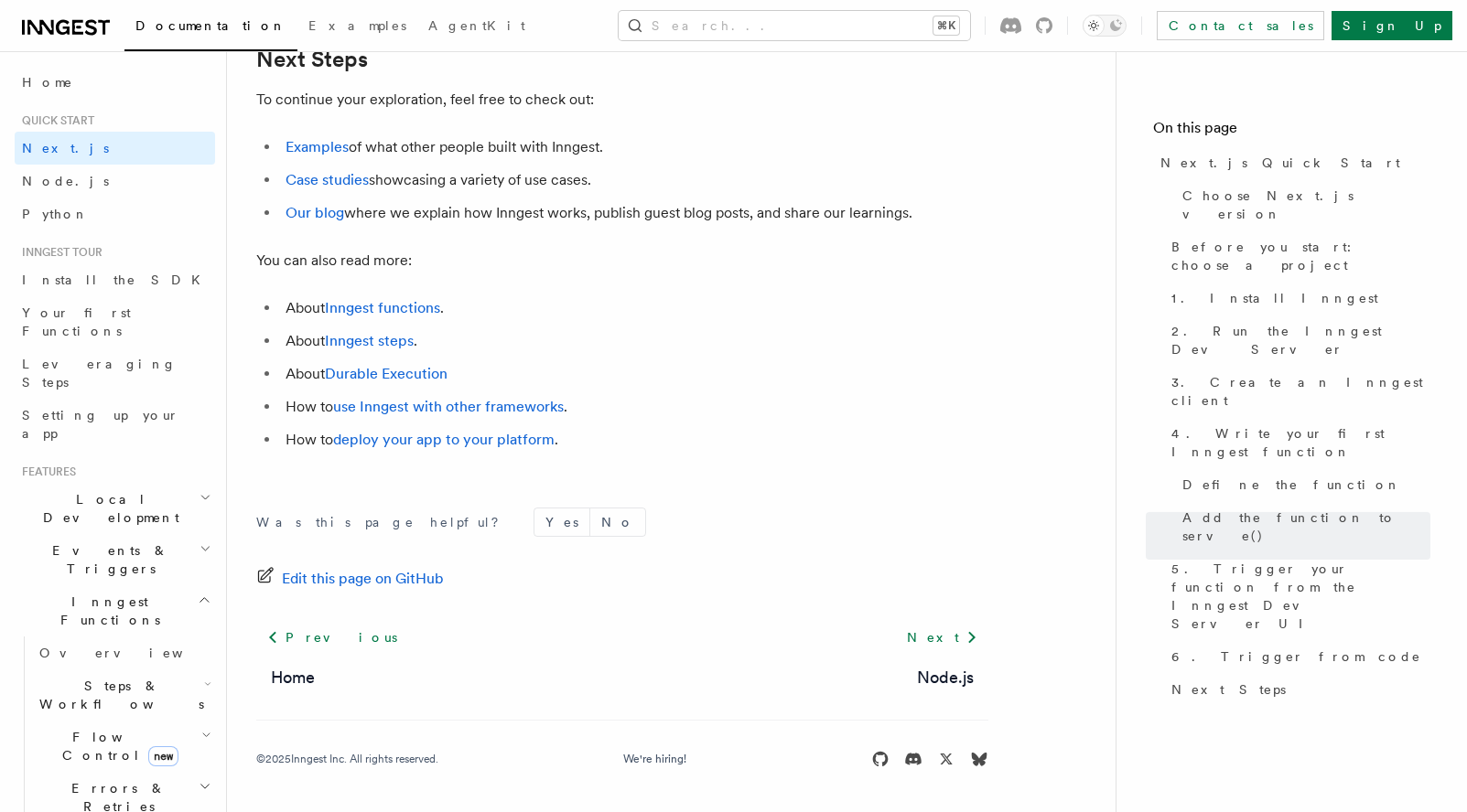
scroll to position [11511, 0]
click at [428, 30] on span "AgentKit" at bounding box center [476, 26] width 97 height 15
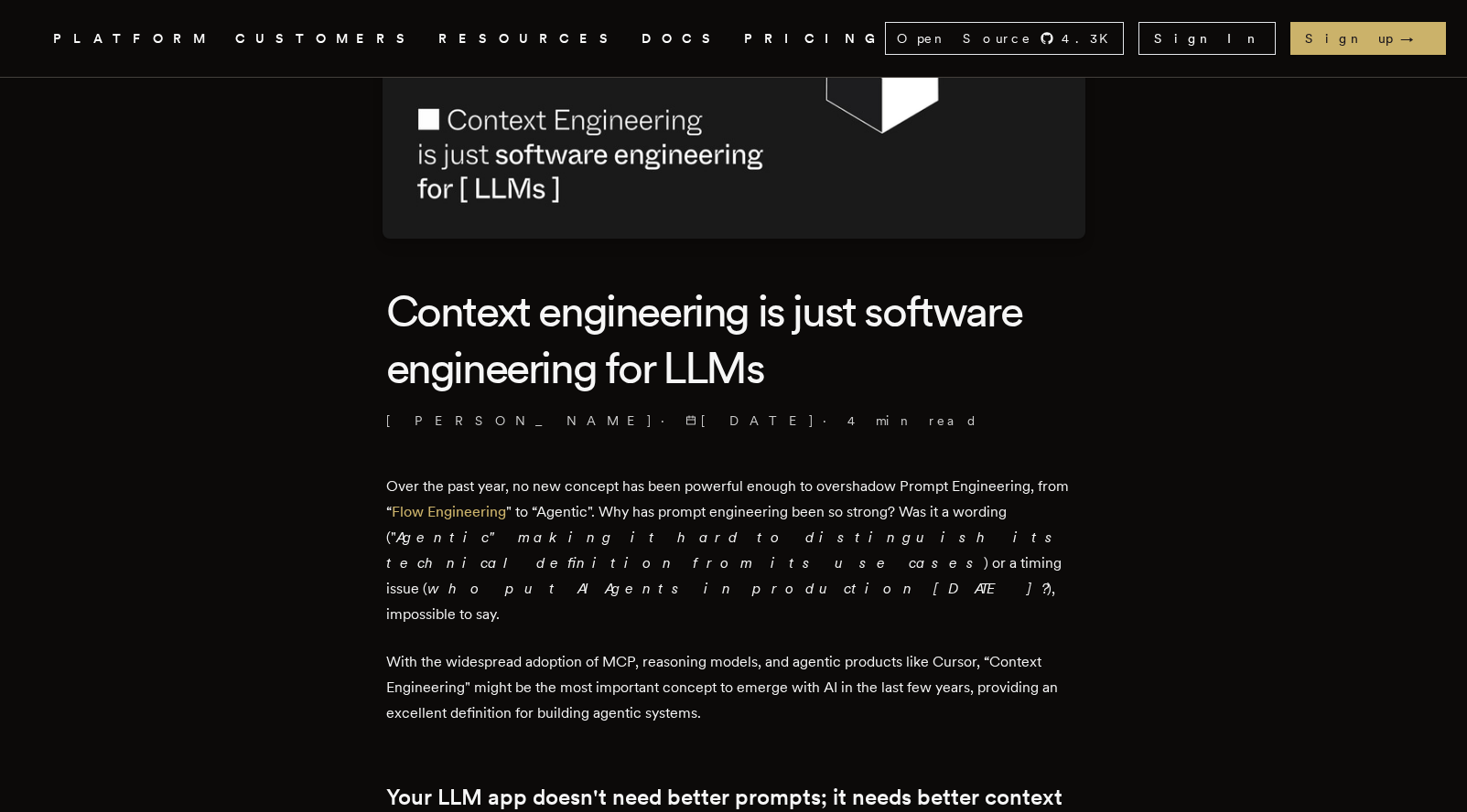
scroll to position [245, 0]
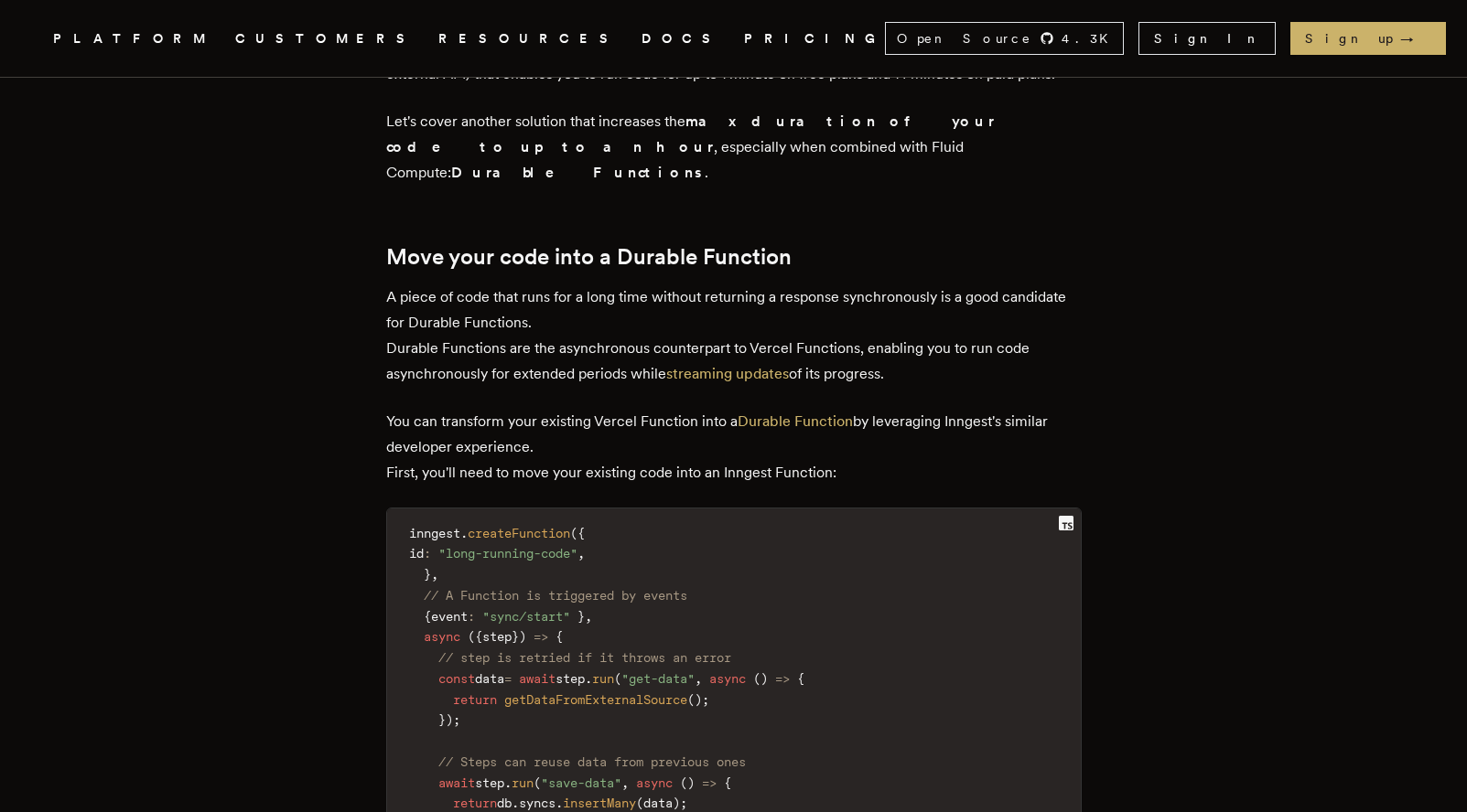
scroll to position [2335, 0]
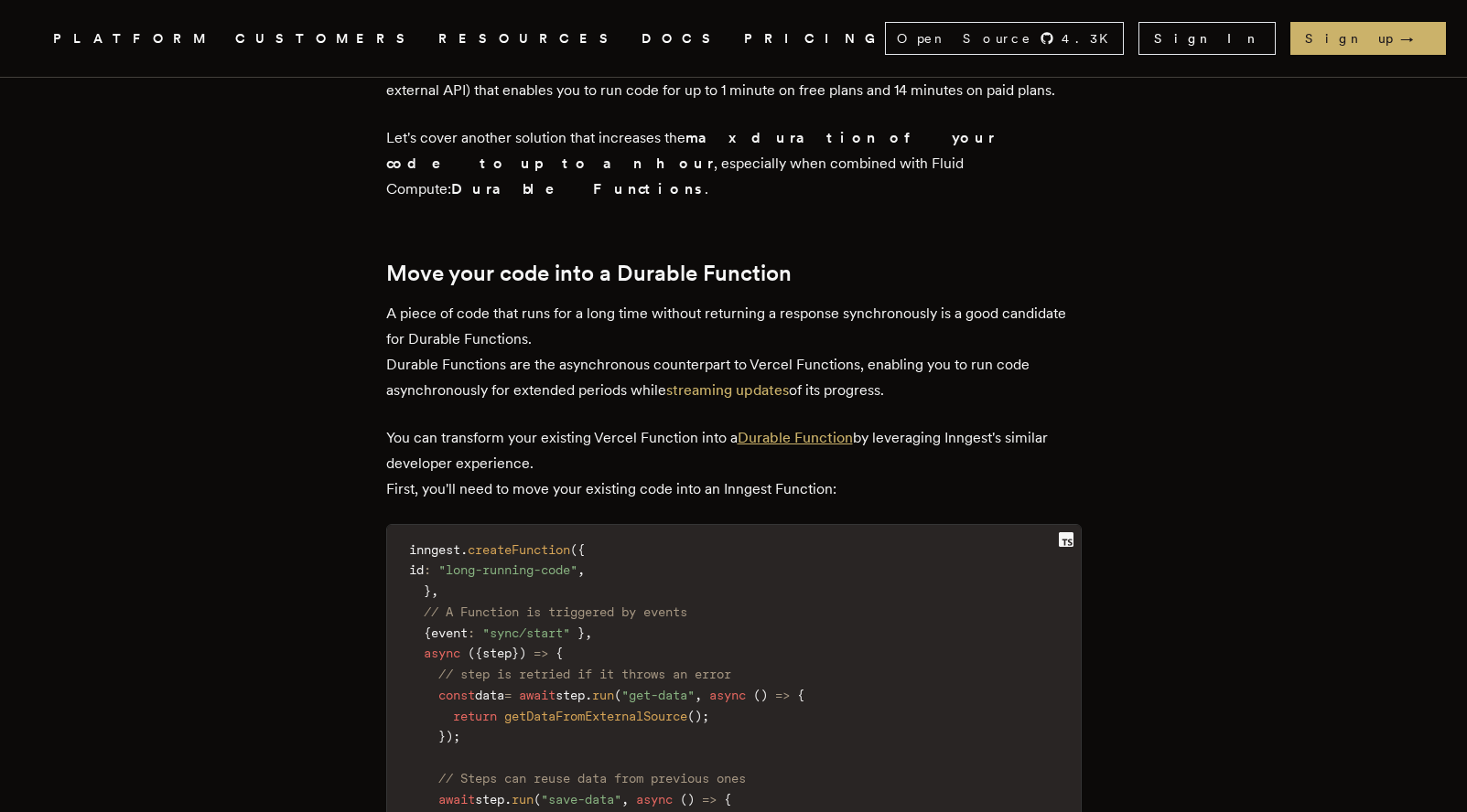
click at [803, 429] on link "Durable Function" at bounding box center [795, 437] width 115 height 18
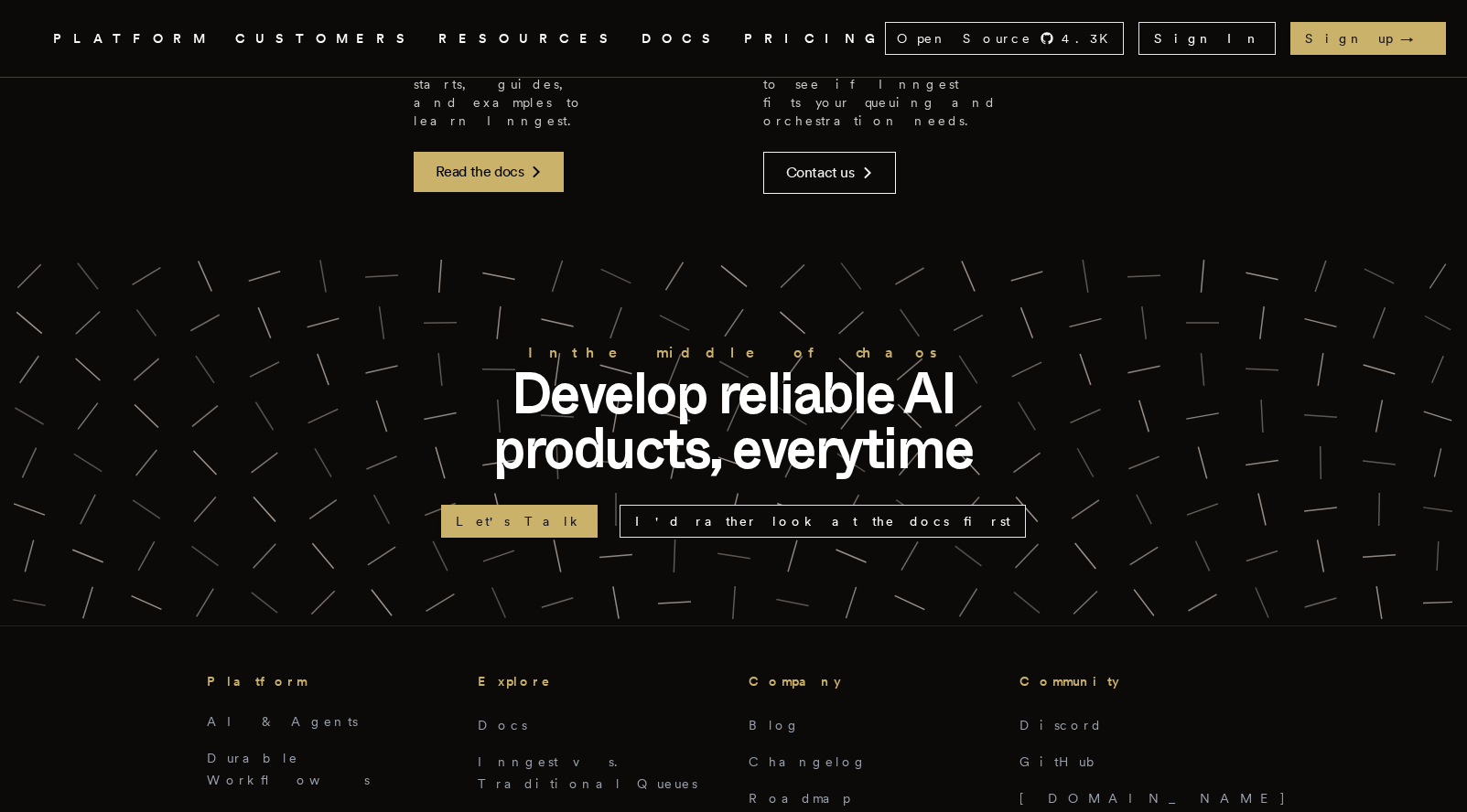
scroll to position [13479, 0]
